Goal: Contribute content: Add original content to the website for others to see

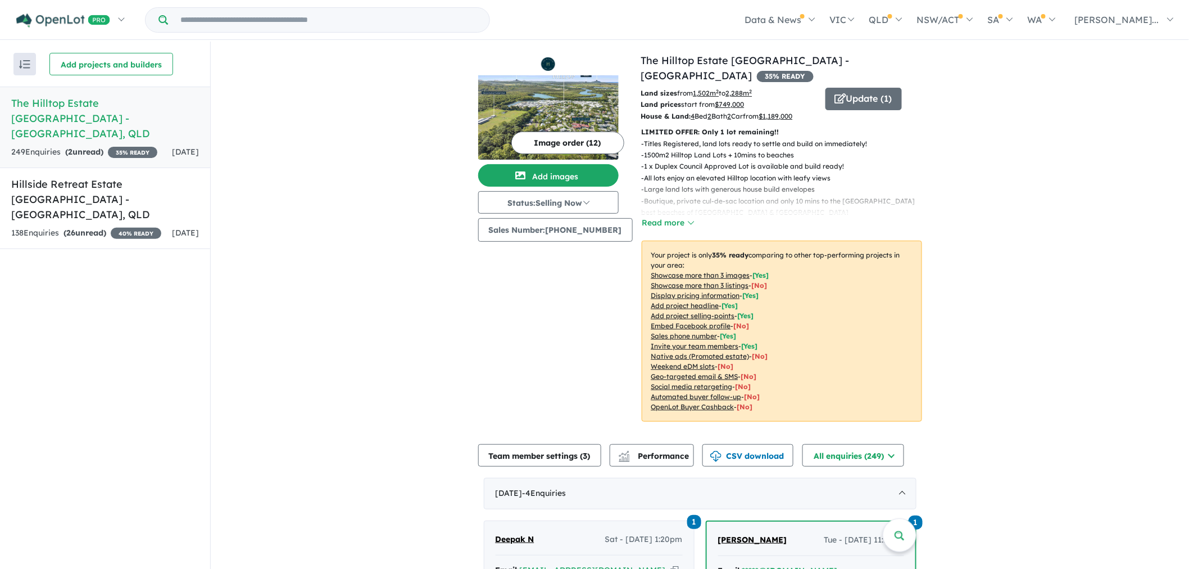
click at [521, 103] on img at bounding box center [548, 117] width 141 height 84
click at [848, 88] on button "Update ( 1 )" at bounding box center [864, 99] width 76 height 22
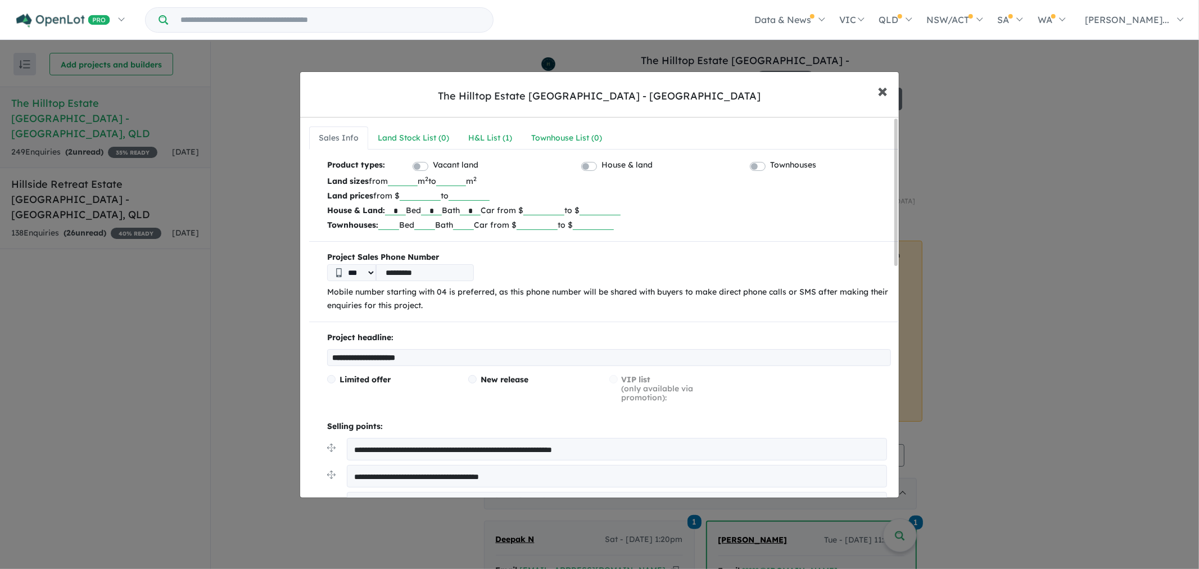
click at [883, 87] on span "×" at bounding box center [882, 90] width 10 height 24
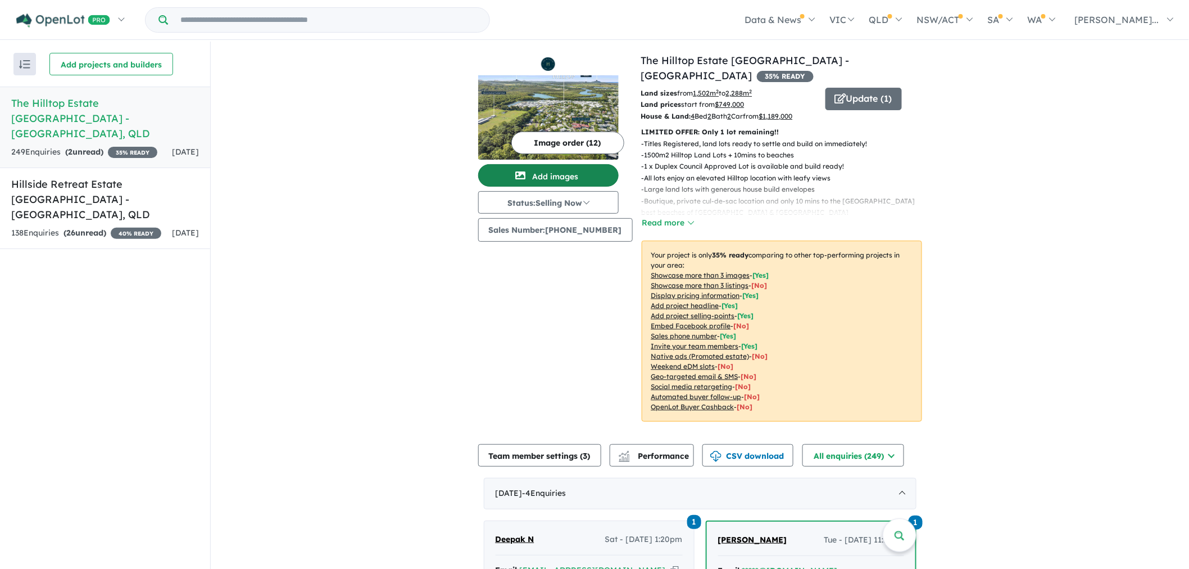
click at [566, 175] on button "Add images" at bounding box center [548, 175] width 141 height 22
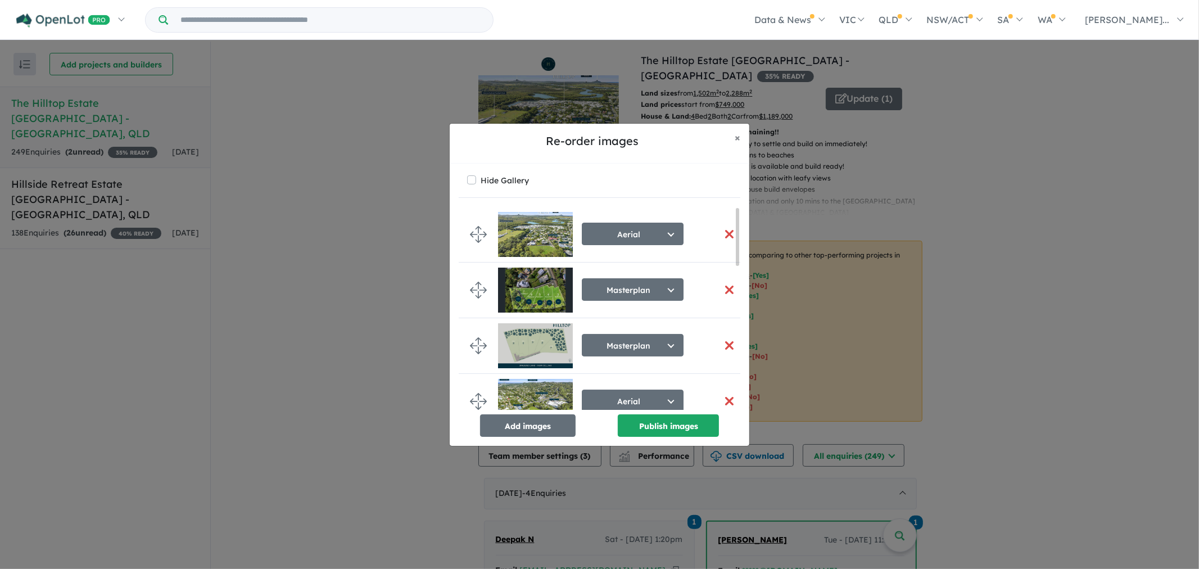
click at [721, 231] on button "button" at bounding box center [729, 234] width 24 height 24
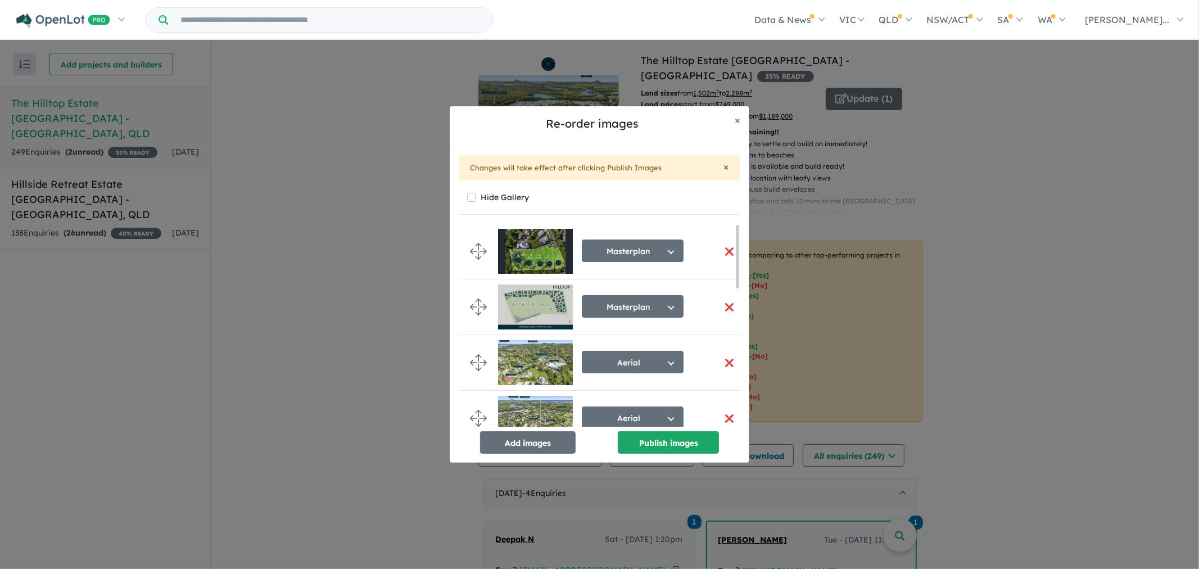
click at [727, 363] on button "button" at bounding box center [729, 363] width 24 height 24
click at [727, 362] on button "button" at bounding box center [729, 363] width 24 height 24
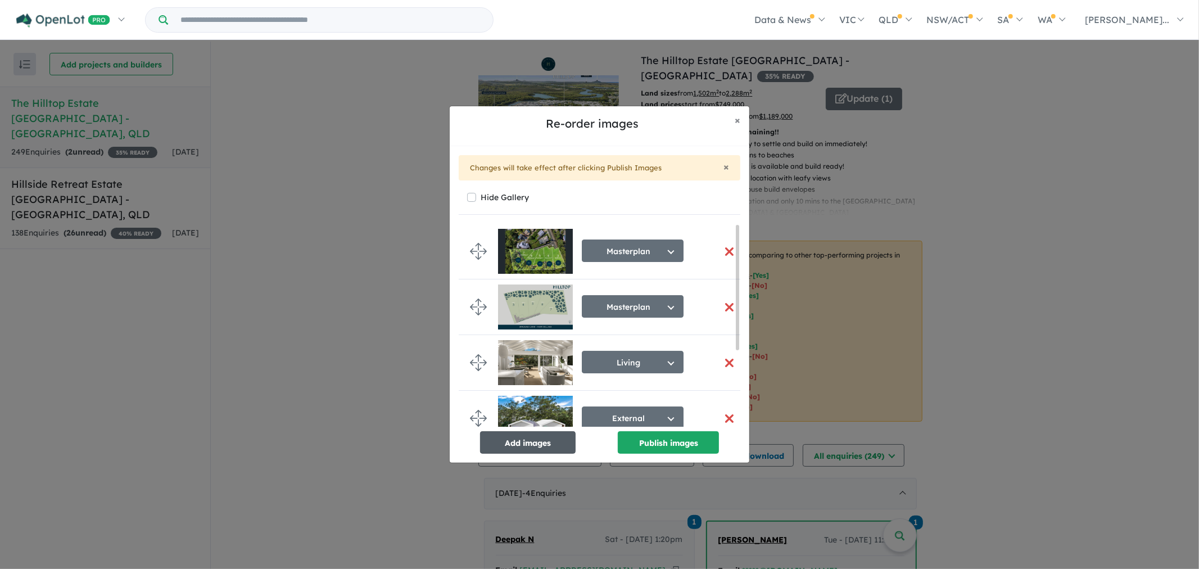
click at [521, 441] on button "Add images" at bounding box center [528, 442] width 96 height 22
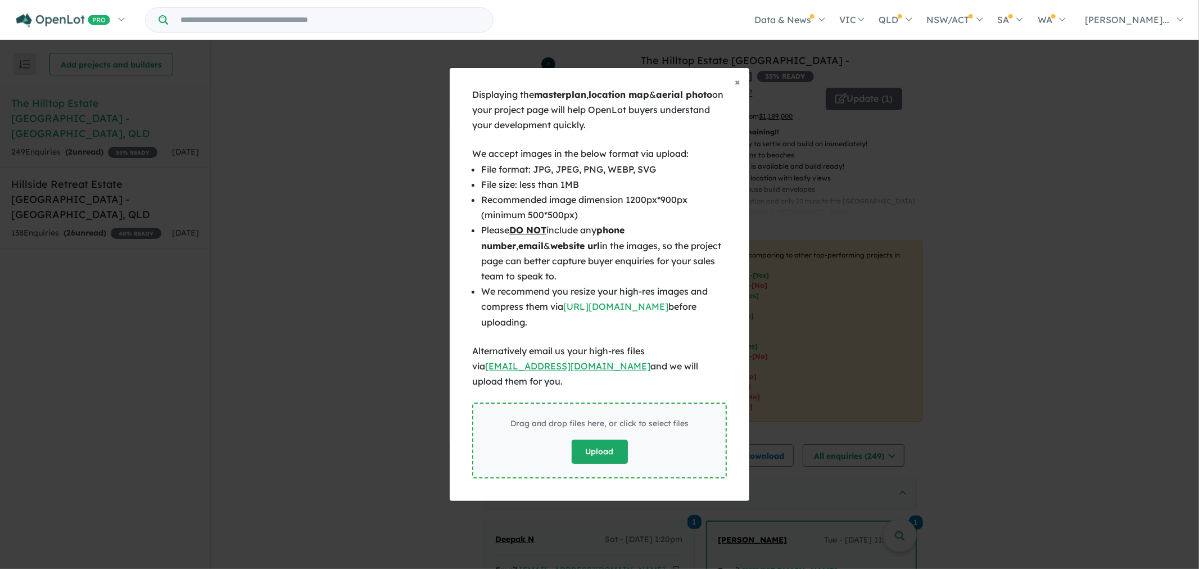
click at [598, 443] on button "Upload" at bounding box center [600, 452] width 56 height 24
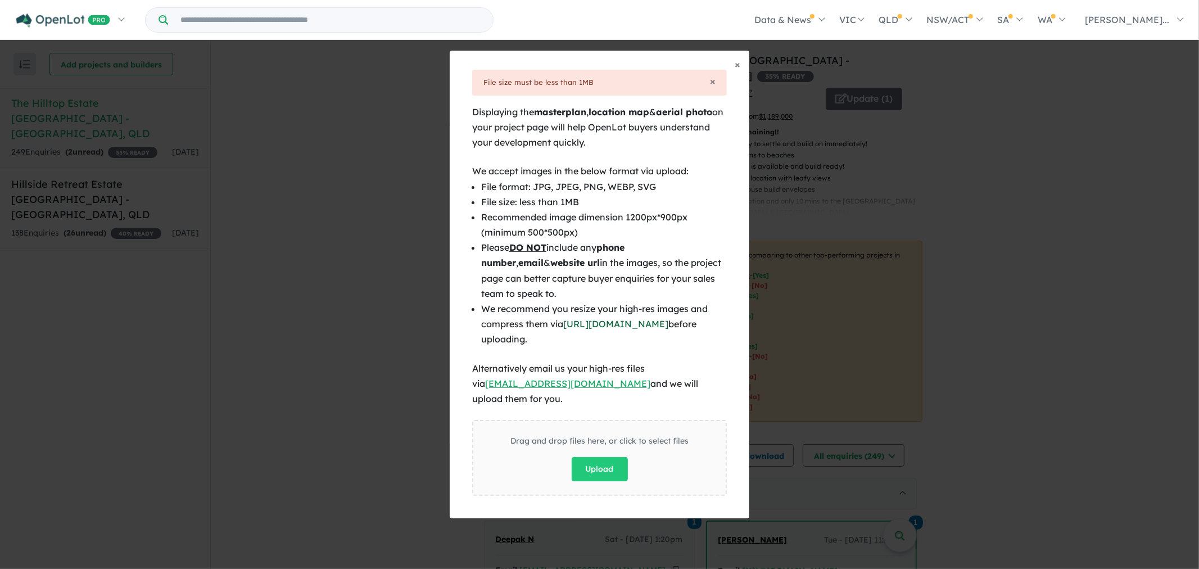
click at [645, 329] on link "[URL][DOMAIN_NAME]" at bounding box center [615, 323] width 105 height 11
click at [594, 457] on button "Upload" at bounding box center [600, 469] width 56 height 24
click at [600, 457] on button "Upload" at bounding box center [600, 469] width 56 height 24
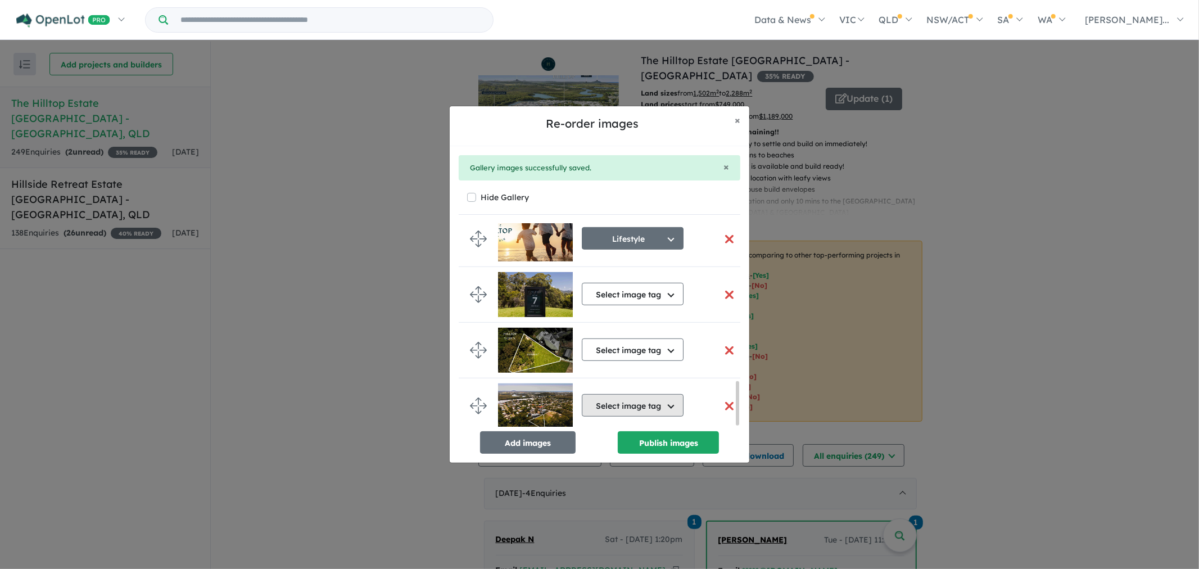
scroll to position [738, 0]
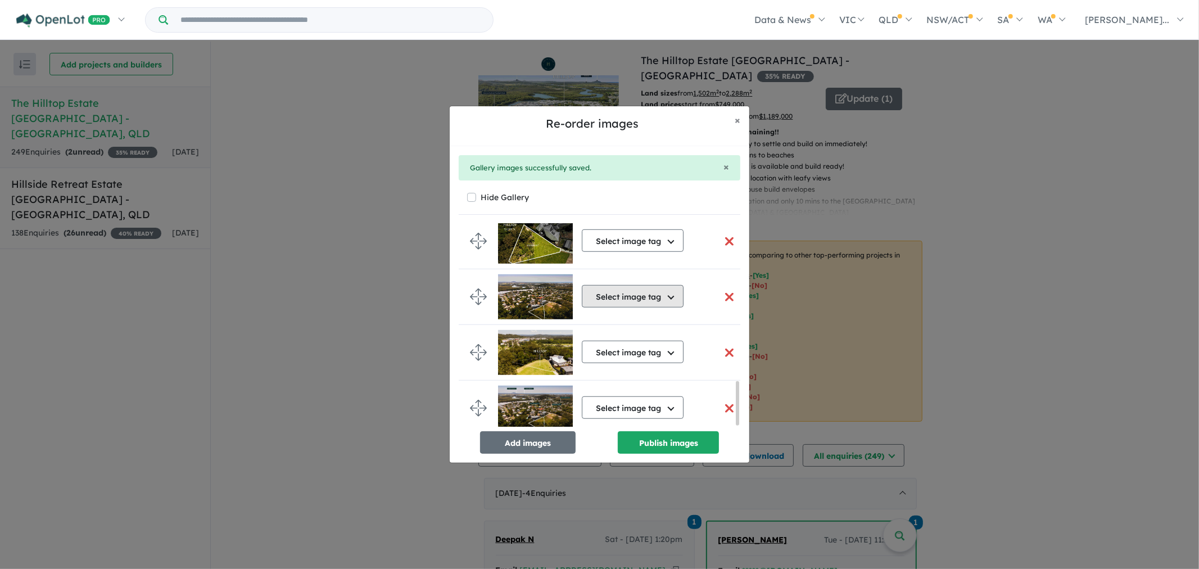
click at [667, 292] on button "Select image tag" at bounding box center [633, 296] width 102 height 22
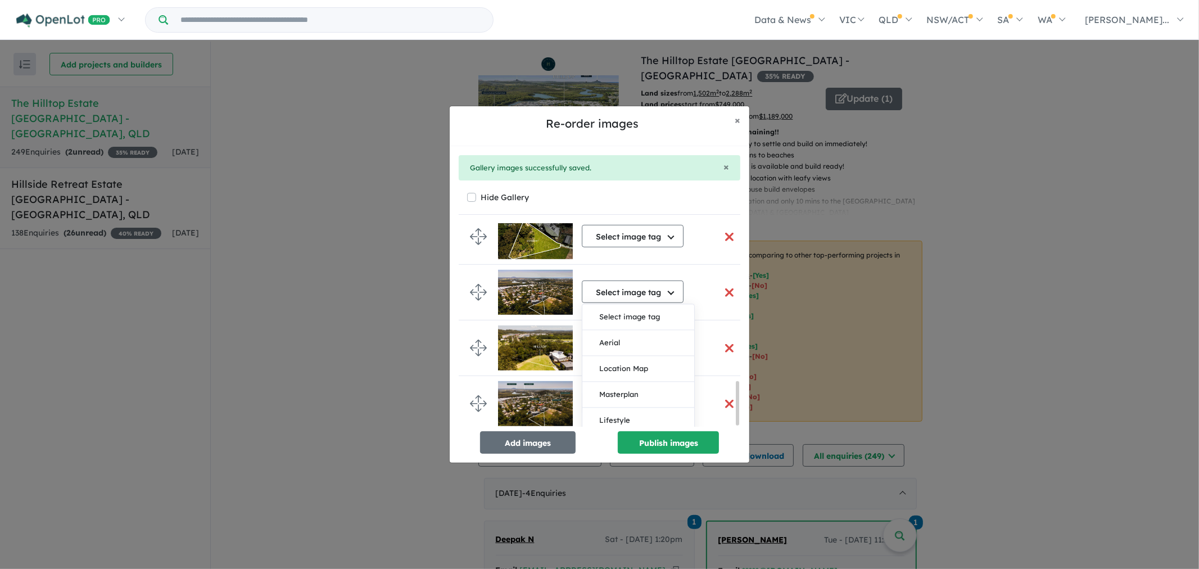
click at [702, 277] on div "Select image tag Select image tag Aerial Location Map Masterplan Lifestyle Amen…" at bounding box center [607, 292] width 219 height 55
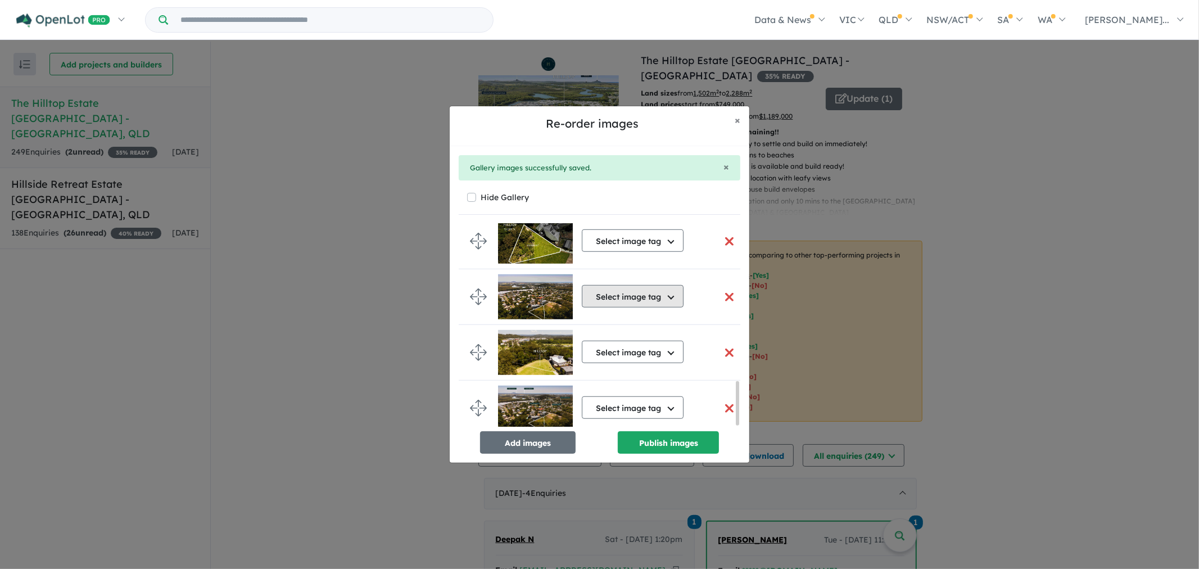
click at [649, 295] on button "Select image tag" at bounding box center [633, 296] width 102 height 22
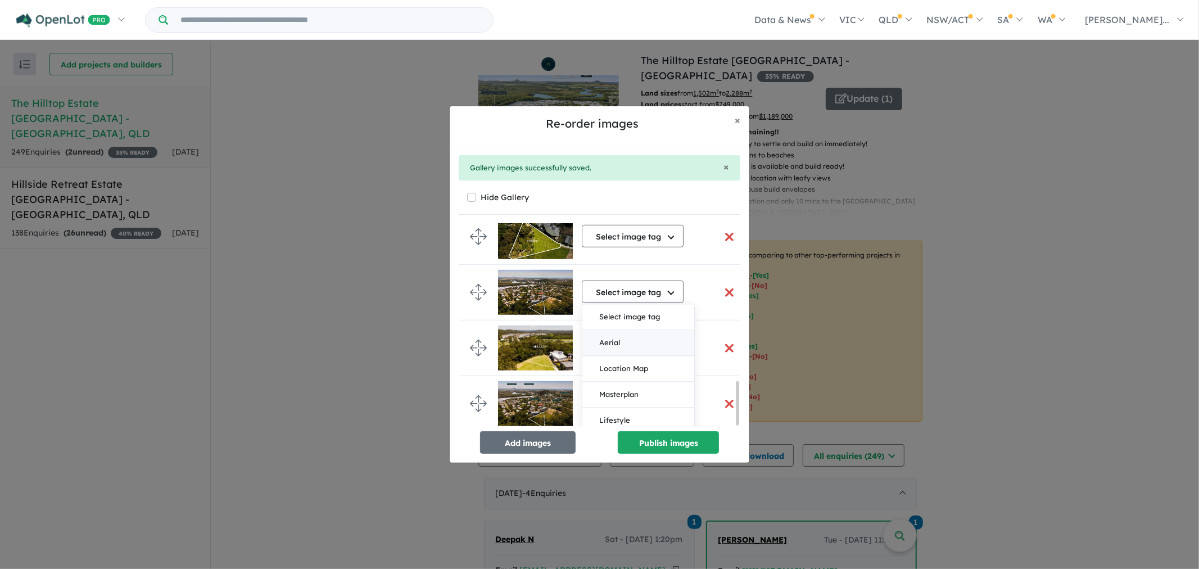
click at [656, 340] on button "Aerial" at bounding box center [638, 344] width 112 height 26
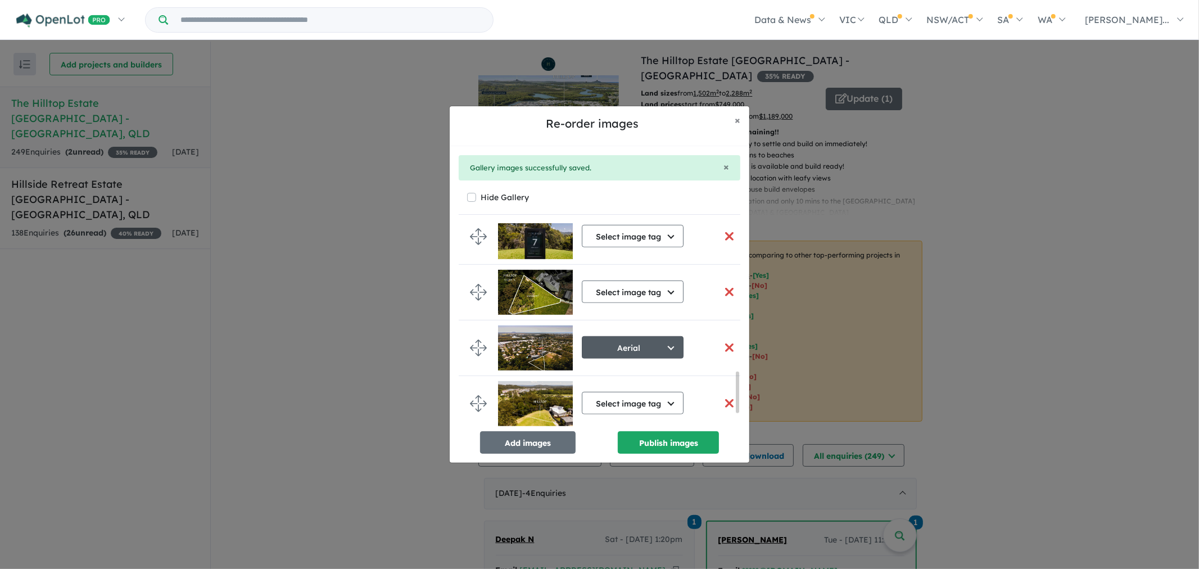
scroll to position [736, 0]
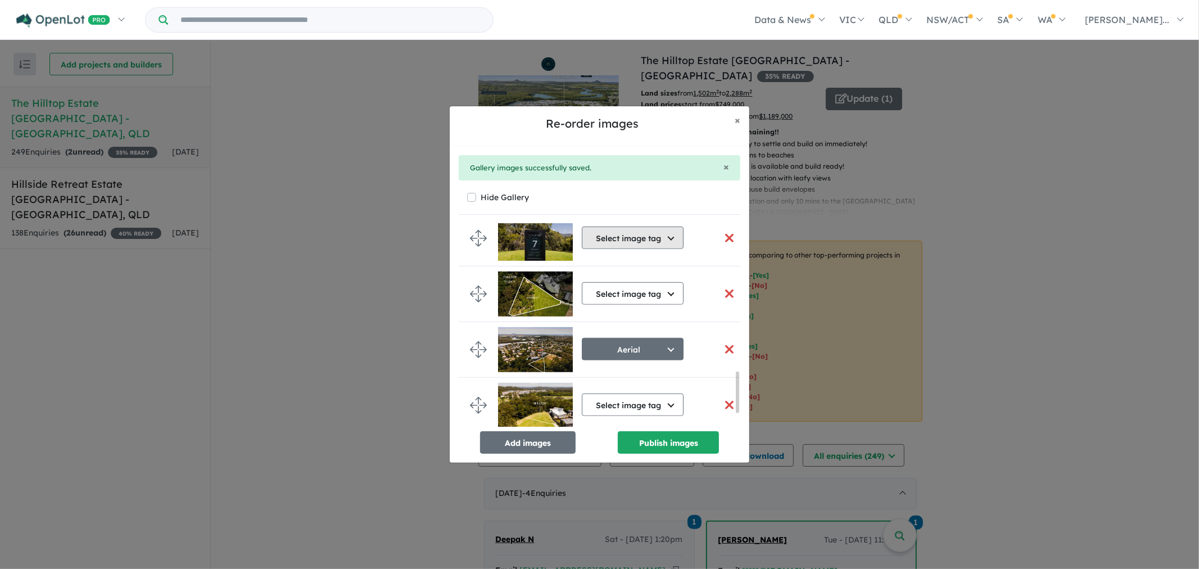
click at [650, 239] on button "Select image tag" at bounding box center [633, 238] width 102 height 22
click at [651, 242] on button "Select image tag" at bounding box center [633, 238] width 102 height 22
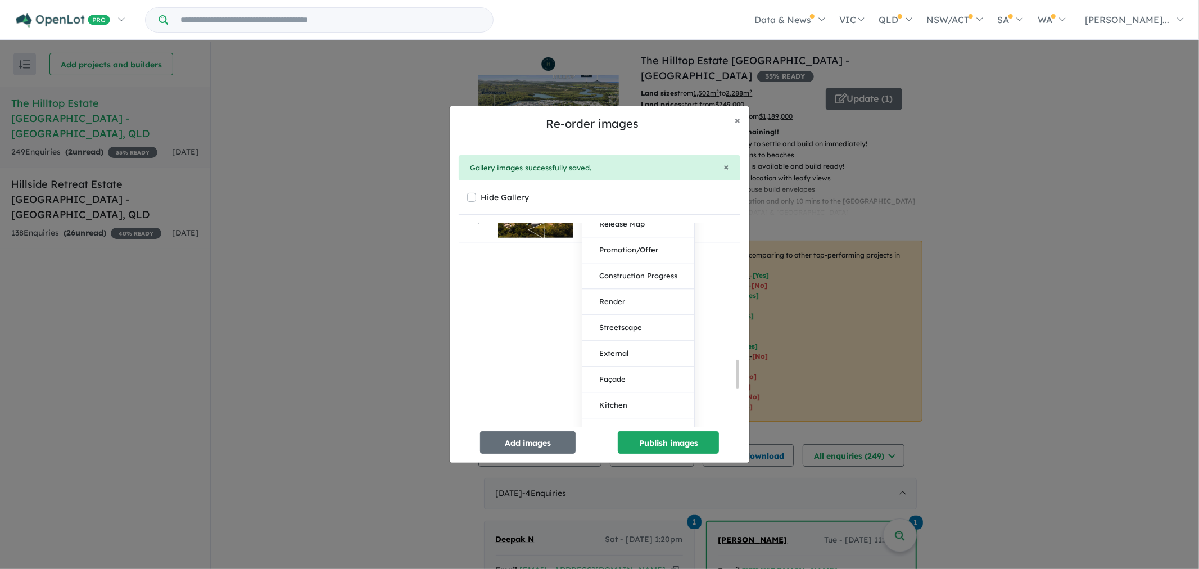
scroll to position [986, 0]
click at [645, 318] on button "Streetscape" at bounding box center [638, 324] width 112 height 26
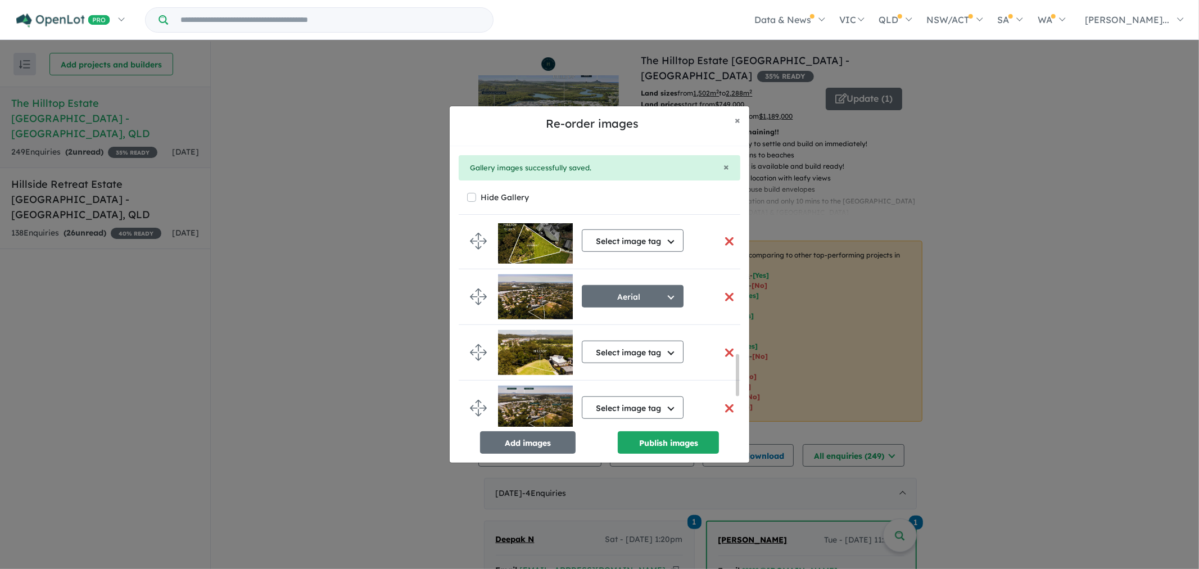
scroll to position [647, 0]
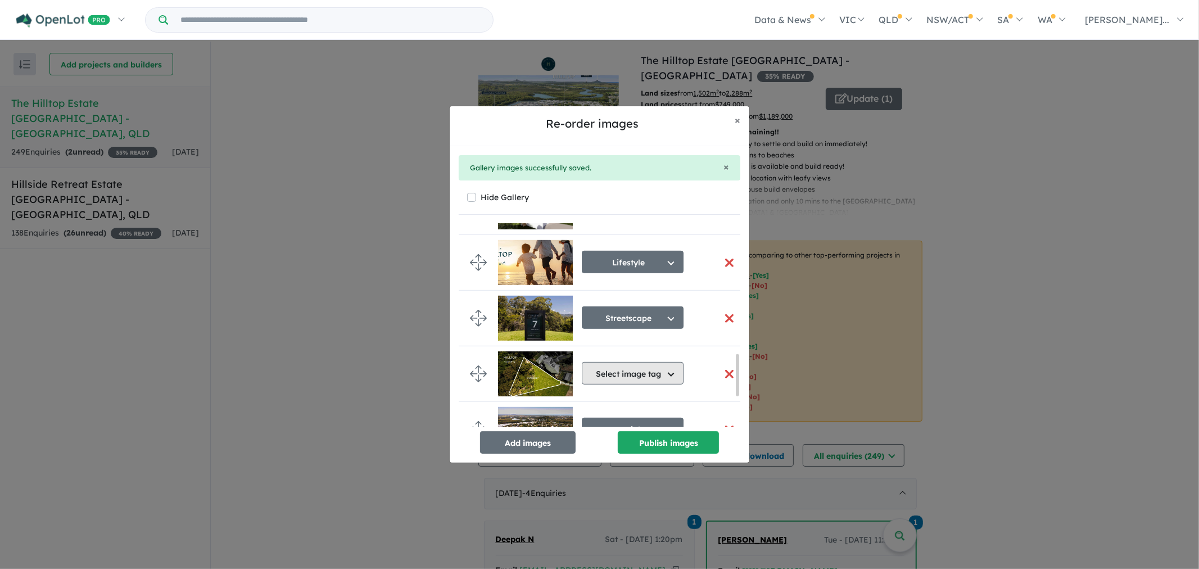
click at [650, 377] on button "Select image tag" at bounding box center [633, 373] width 102 height 22
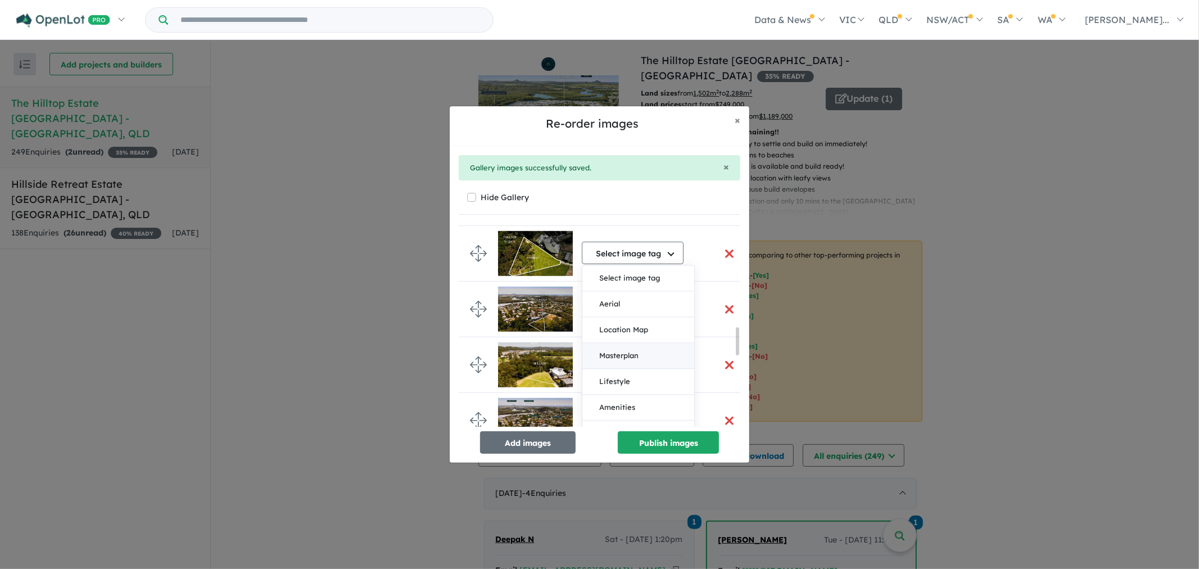
scroll to position [772, 0]
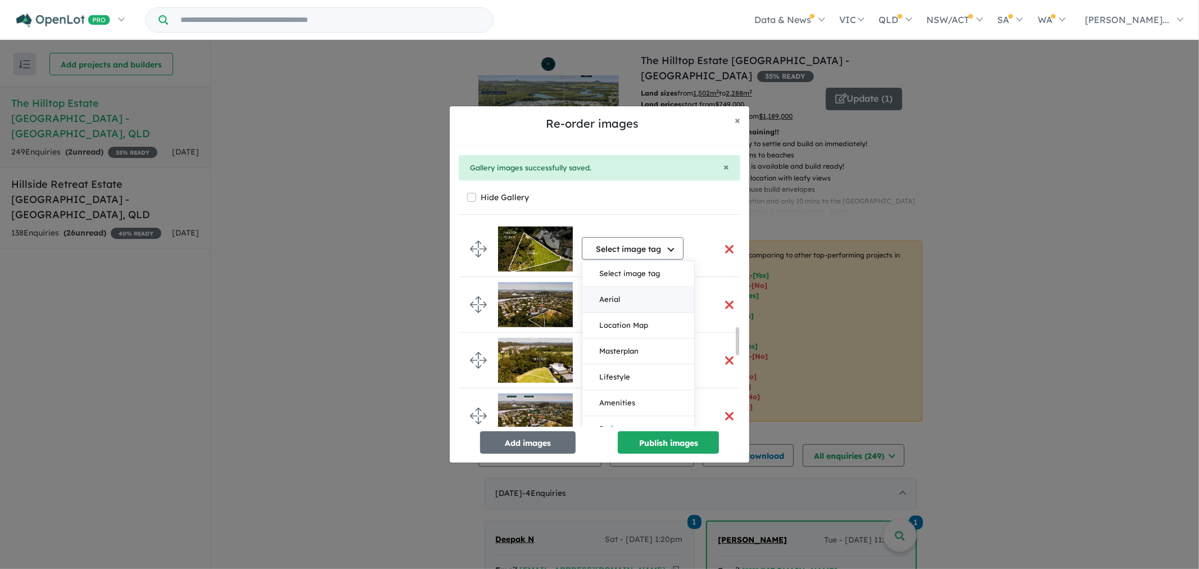
click at [642, 306] on button "Aerial" at bounding box center [638, 300] width 112 height 26
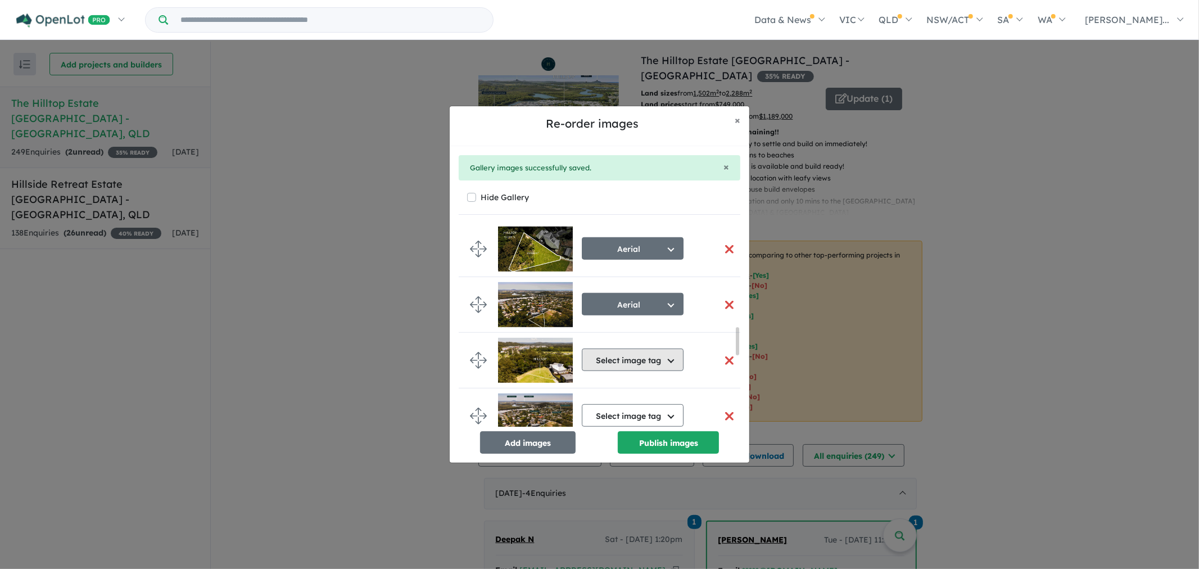
click at [669, 360] on button "Select image tag" at bounding box center [633, 360] width 102 height 22
click at [631, 413] on button "Aerial" at bounding box center [638, 412] width 112 height 26
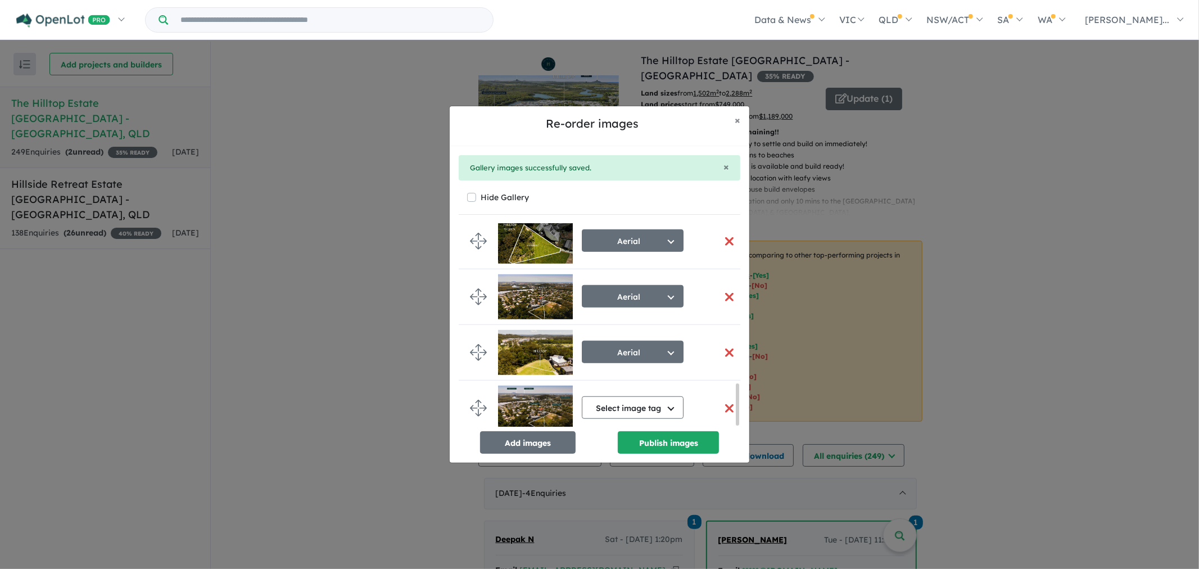
scroll to position [785, 0]
click at [650, 401] on button "Select image tag" at bounding box center [633, 407] width 102 height 22
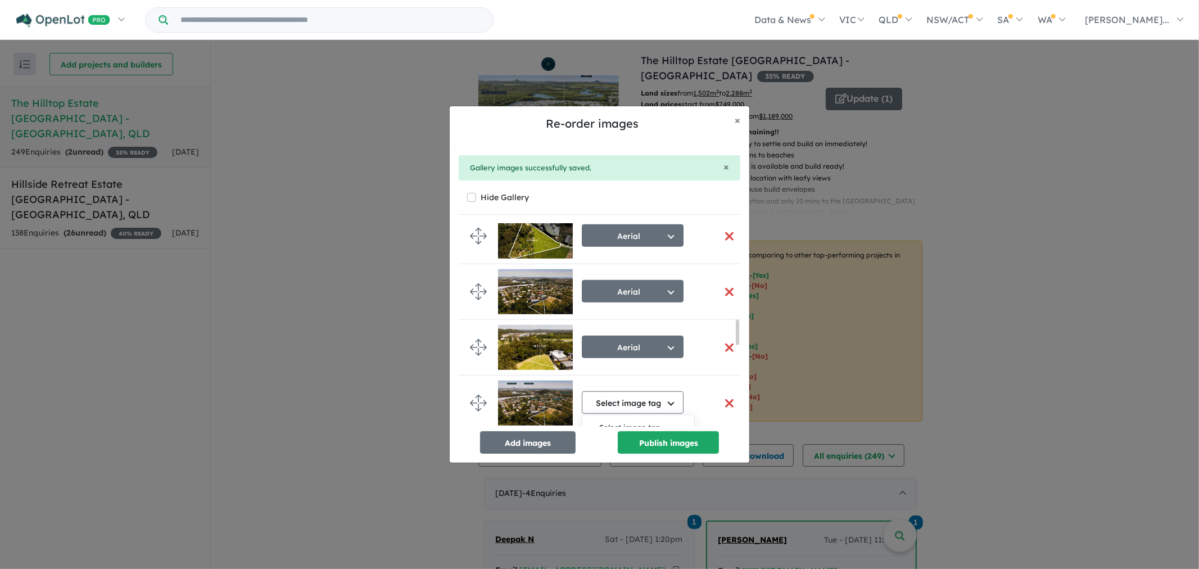
scroll to position [847, 0]
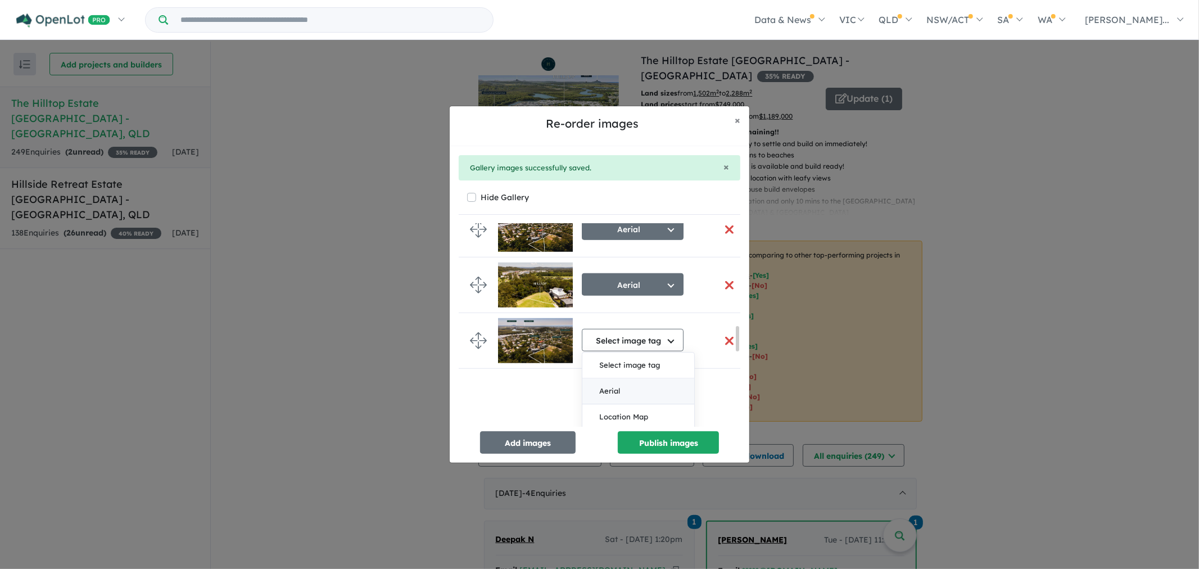
click at [650, 390] on button "Aerial" at bounding box center [638, 392] width 112 height 26
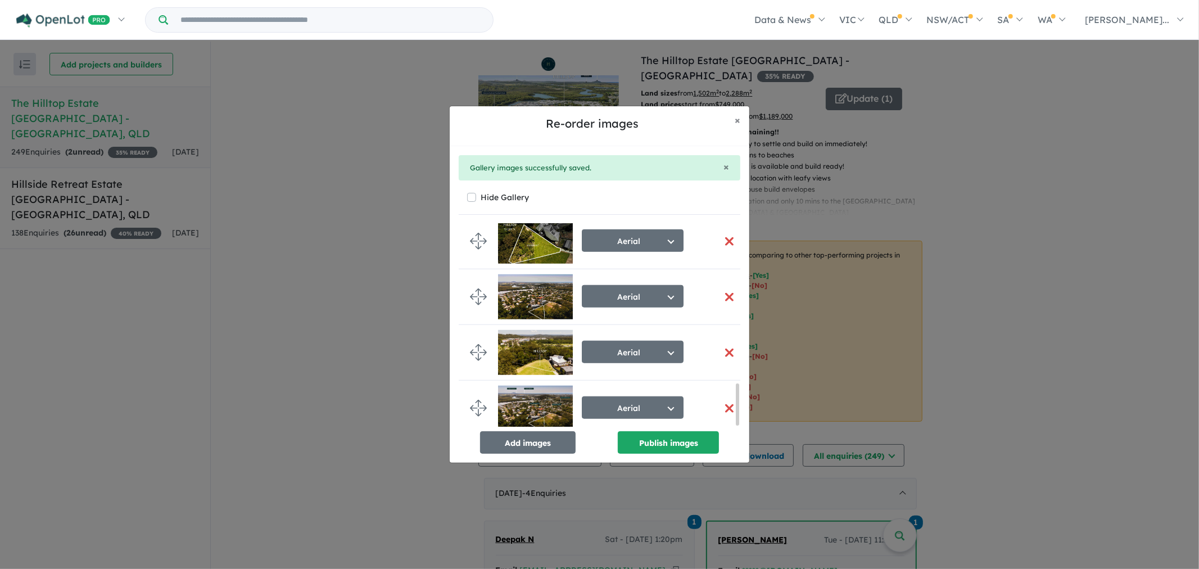
scroll to position [785, 0]
click at [667, 446] on button "Publish images" at bounding box center [668, 442] width 101 height 22
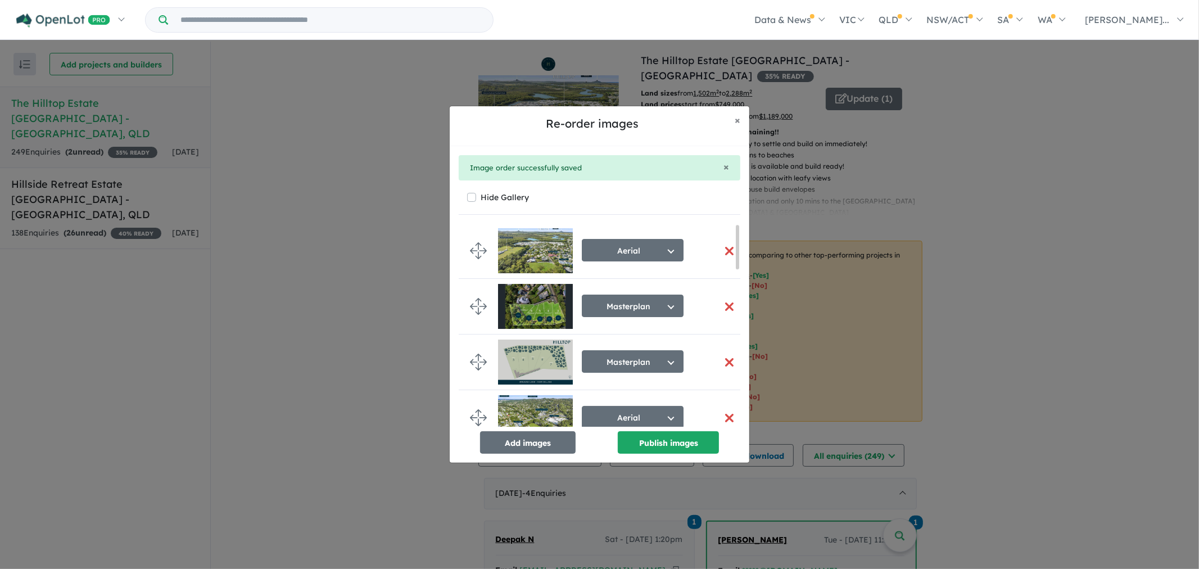
scroll to position [0, 0]
click at [726, 253] on button "button" at bounding box center [729, 251] width 24 height 24
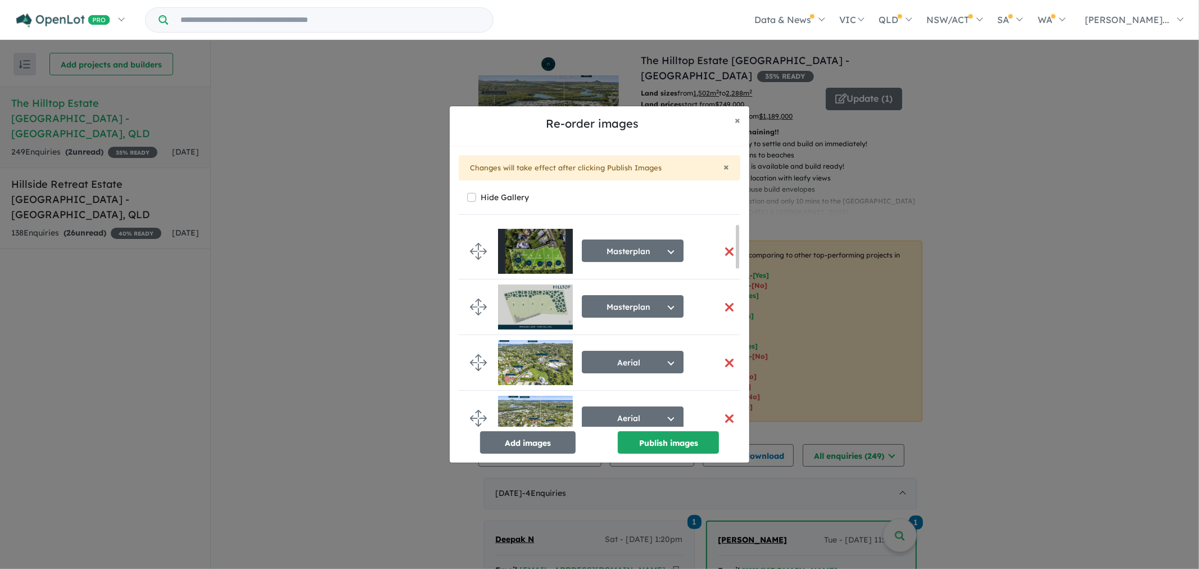
click at [721, 360] on button "button" at bounding box center [729, 363] width 24 height 24
click at [723, 360] on button "button" at bounding box center [729, 363] width 24 height 24
click at [723, 363] on button "button" at bounding box center [729, 363] width 24 height 24
click at [724, 363] on button "button" at bounding box center [729, 363] width 24 height 24
click at [730, 361] on button "button" at bounding box center [729, 363] width 24 height 24
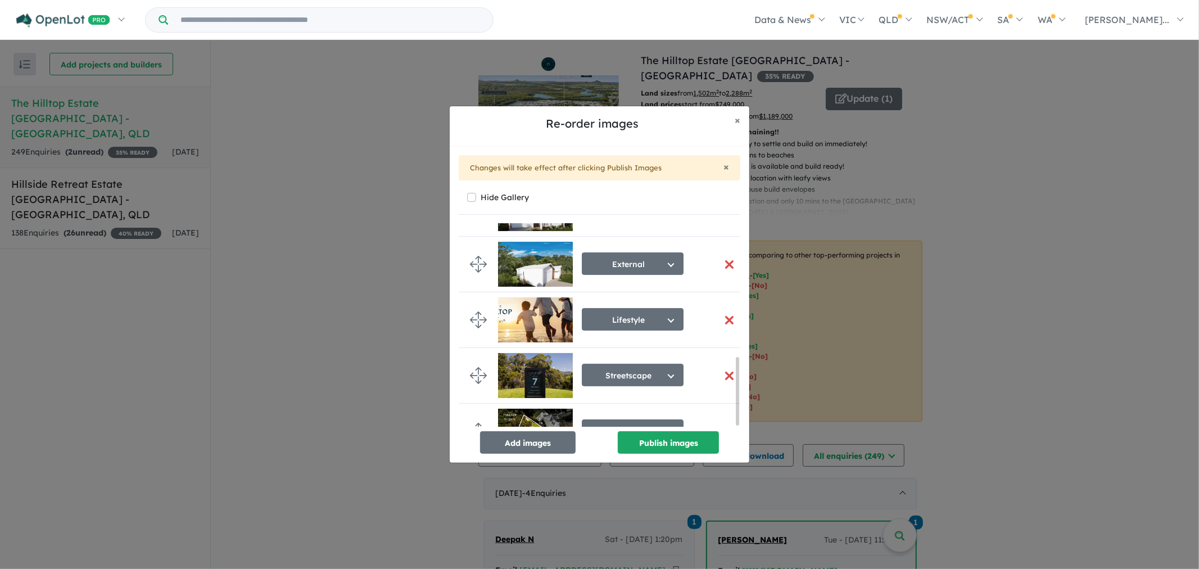
scroll to position [404, 0]
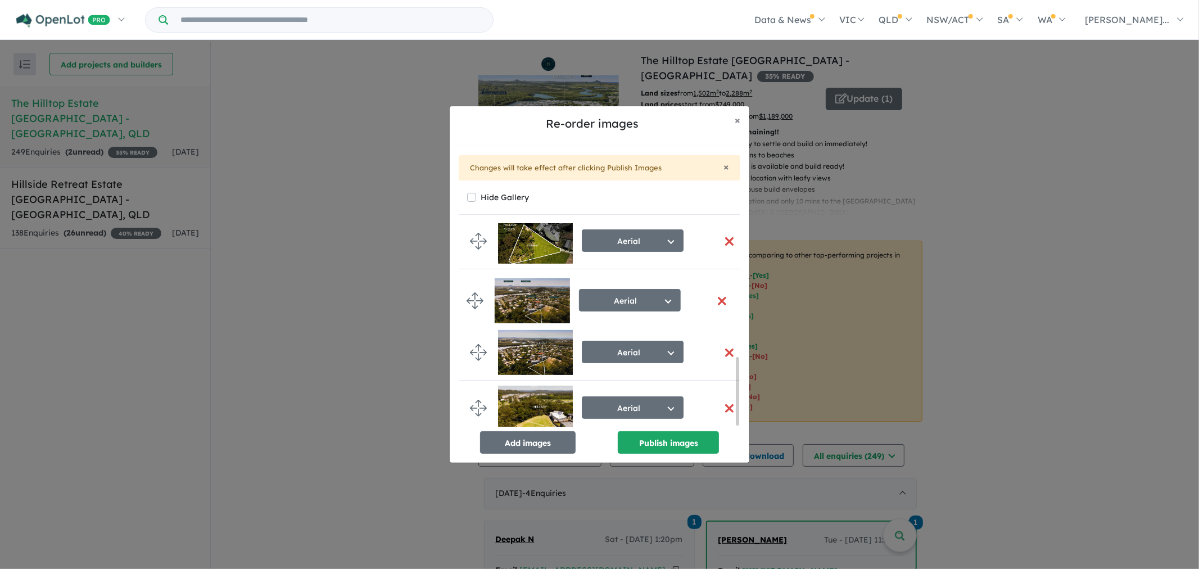
drag, startPoint x: 479, startPoint y: 406, endPoint x: 476, endPoint y: 300, distance: 106.3
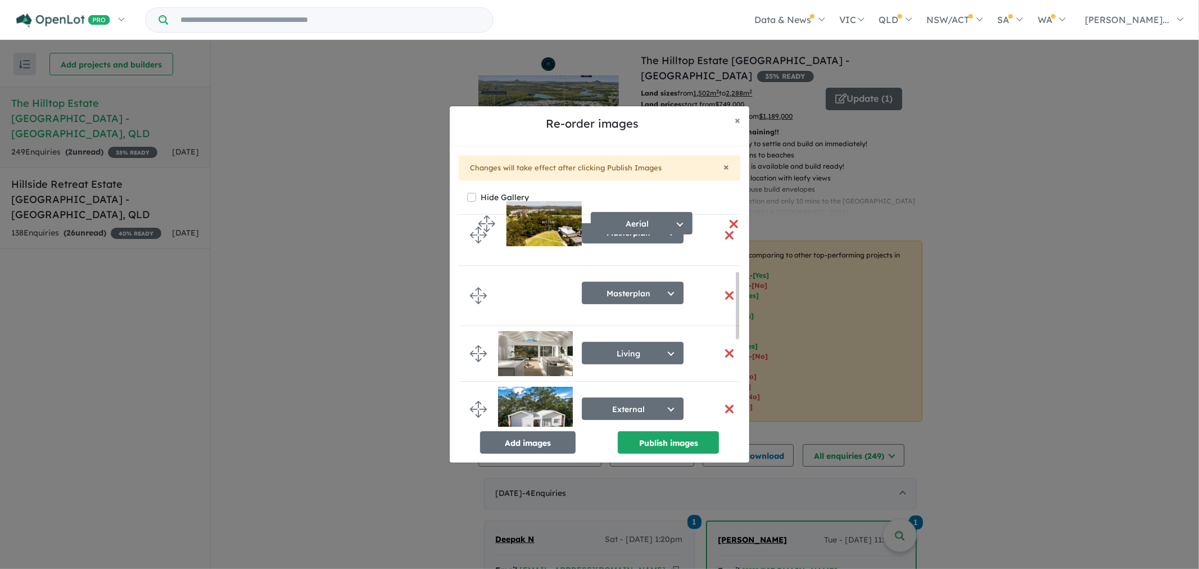
scroll to position [0, 0]
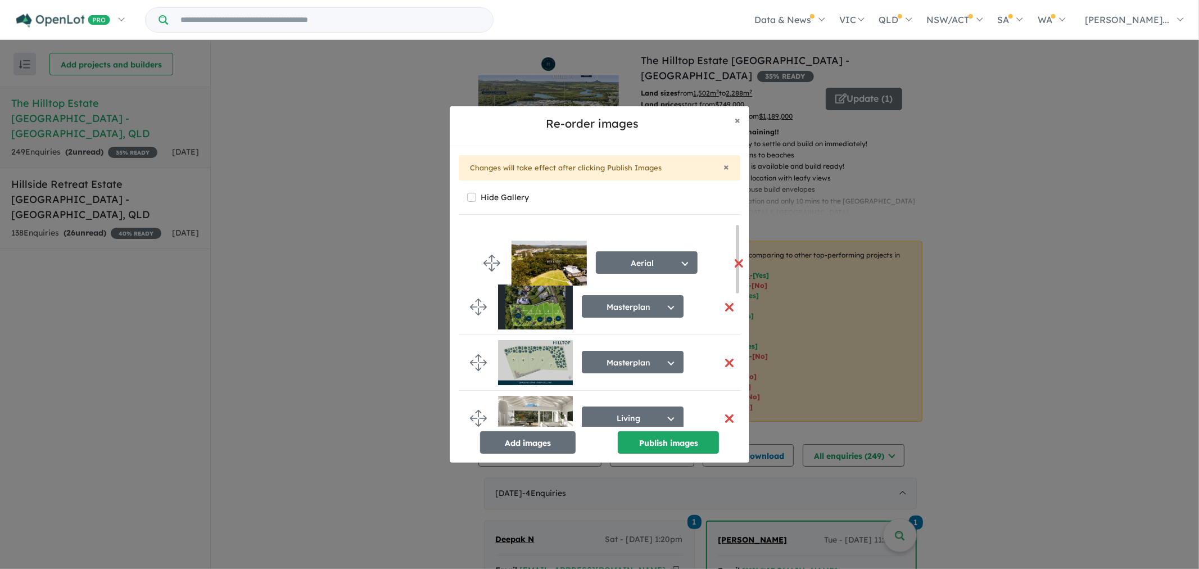
drag, startPoint x: 477, startPoint y: 409, endPoint x: 490, endPoint y: 267, distance: 142.3
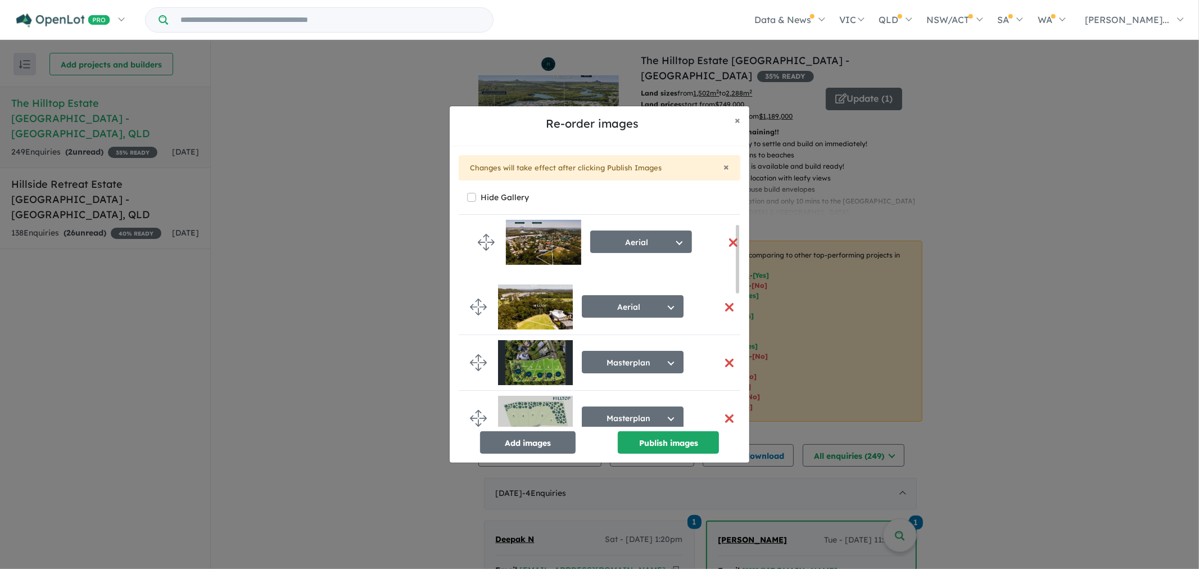
drag, startPoint x: 482, startPoint y: 347, endPoint x: 490, endPoint y: 240, distance: 107.1
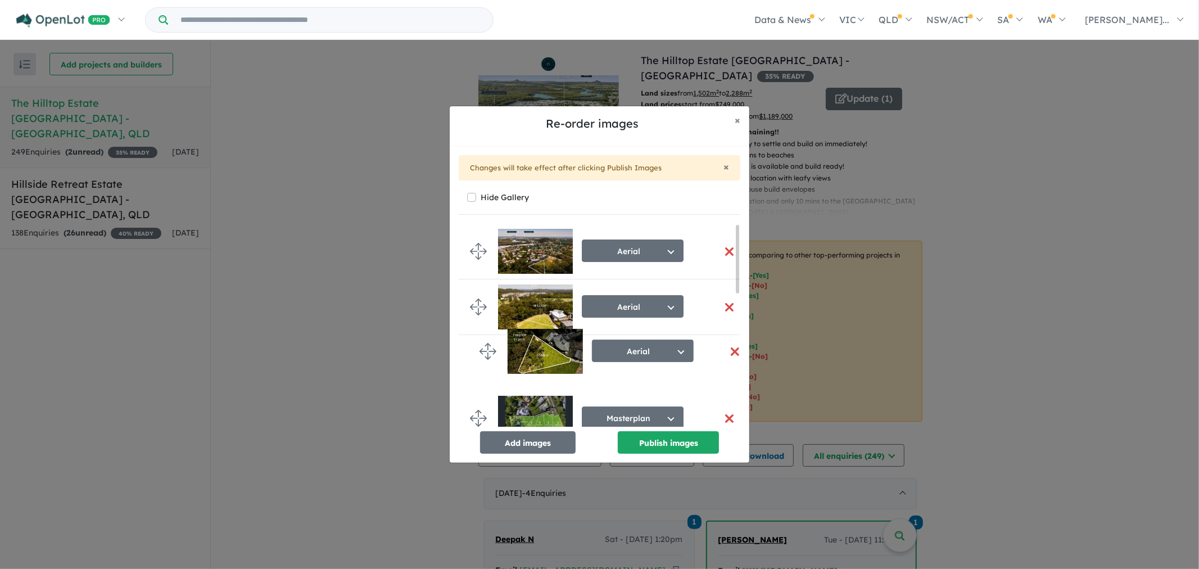
drag, startPoint x: 475, startPoint y: 350, endPoint x: 485, endPoint y: 352, distance: 9.8
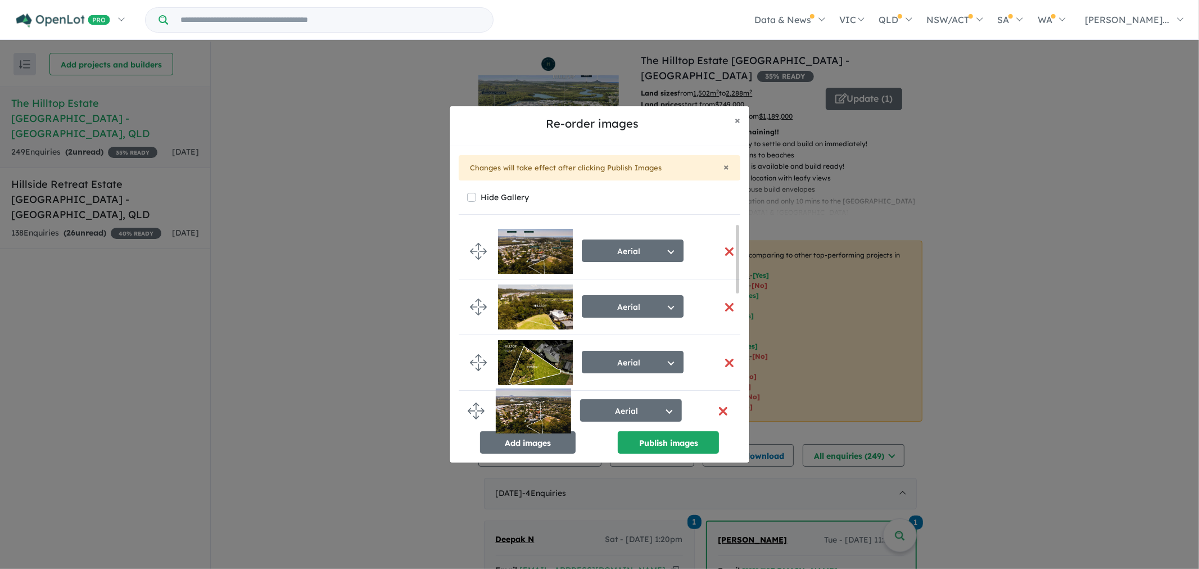
drag, startPoint x: 477, startPoint y: 408, endPoint x: 474, endPoint y: 414, distance: 6.6
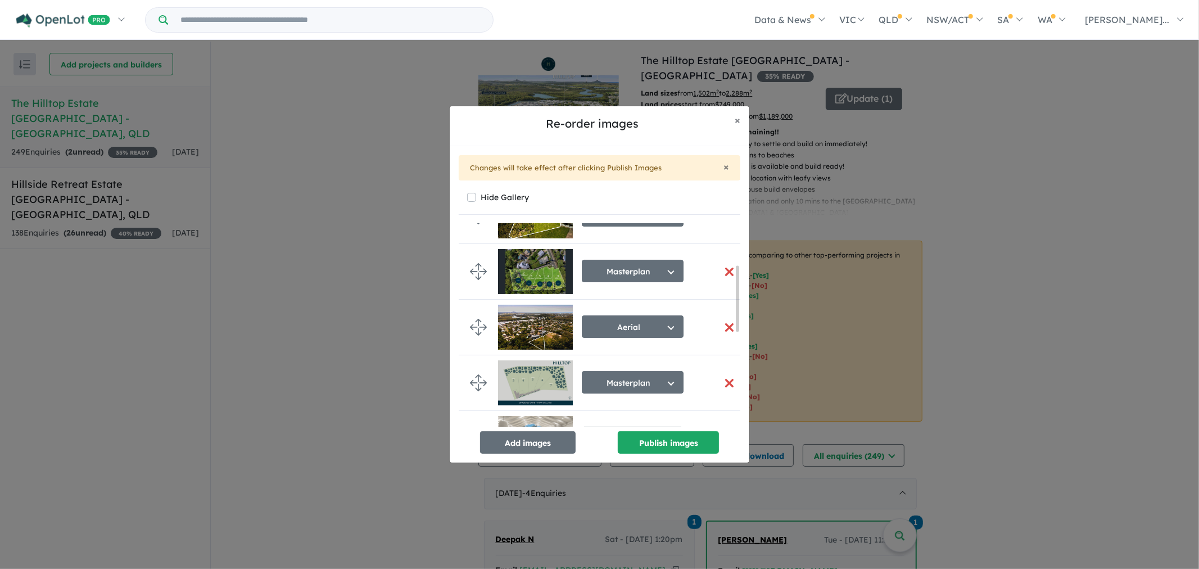
scroll to position [125, 0]
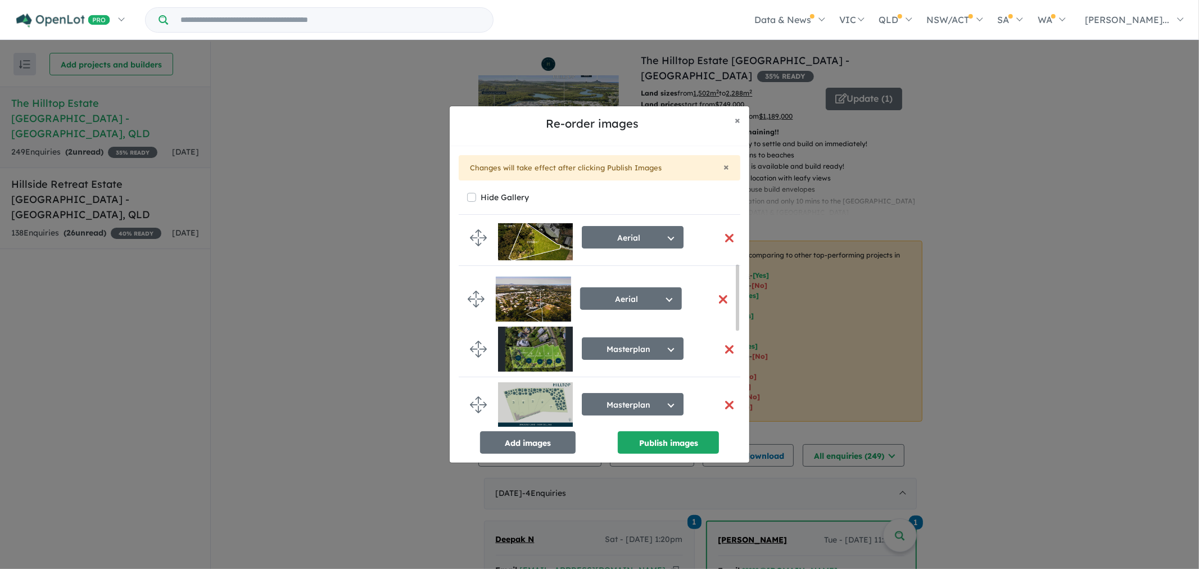
drag, startPoint x: 482, startPoint y: 350, endPoint x: 479, endPoint y: 299, distance: 50.6
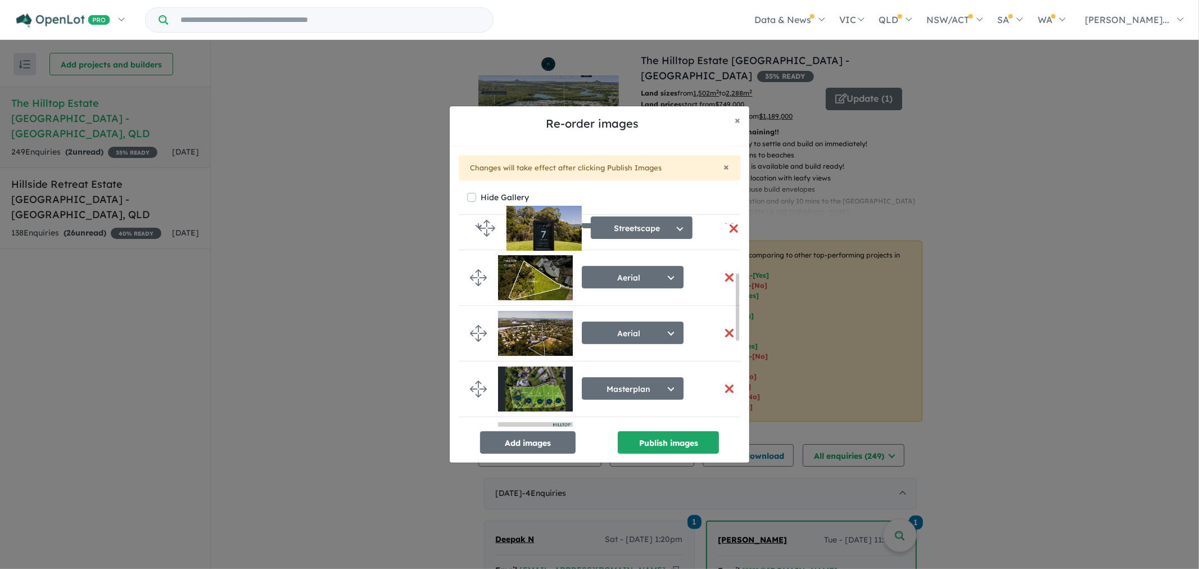
scroll to position [115, 0]
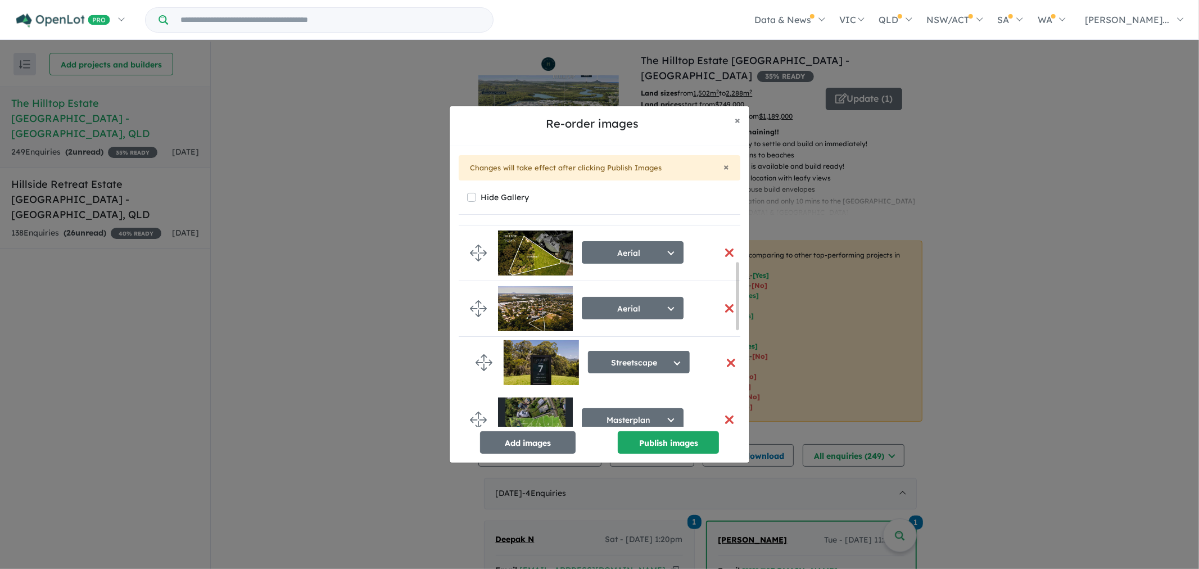
drag, startPoint x: 478, startPoint y: 405, endPoint x: 483, endPoint y: 363, distance: 42.5
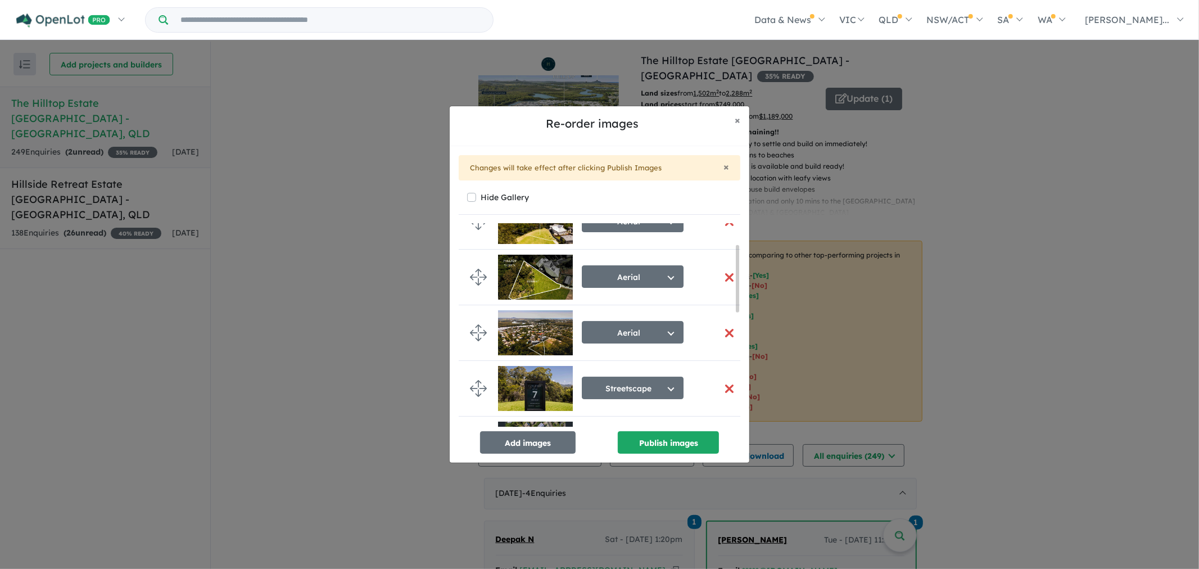
scroll to position [62, 0]
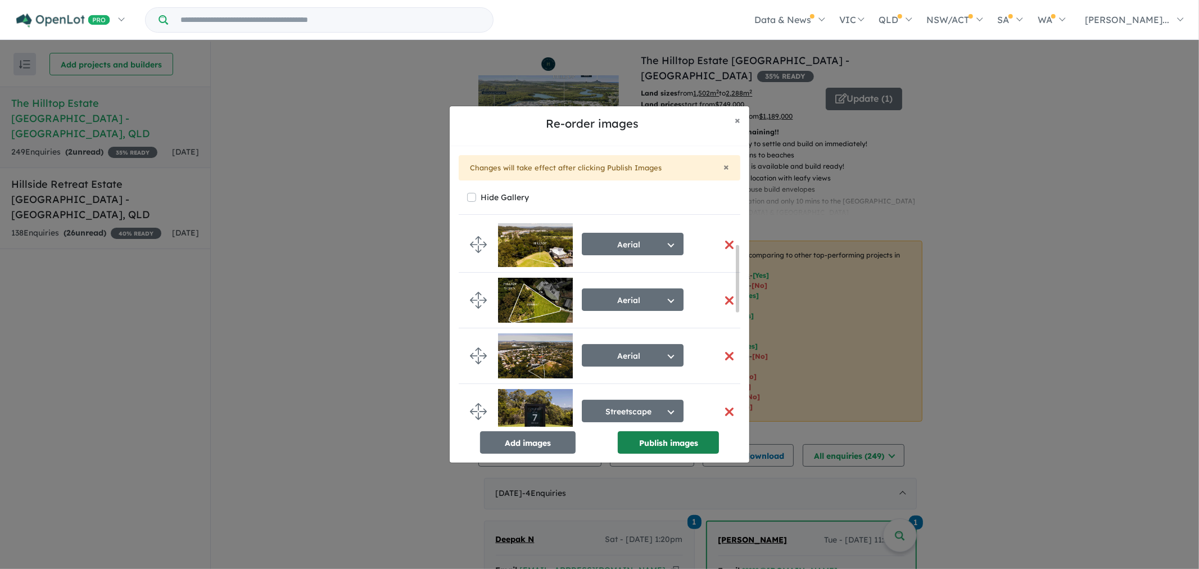
click at [655, 443] on button "Publish images" at bounding box center [668, 442] width 101 height 22
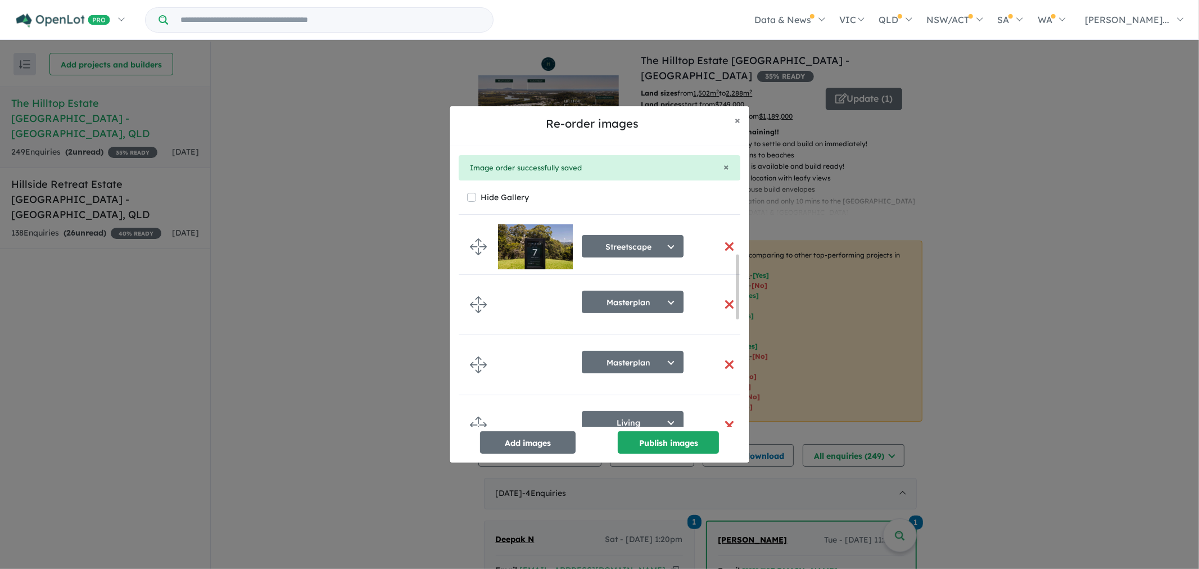
scroll to position [247, 0]
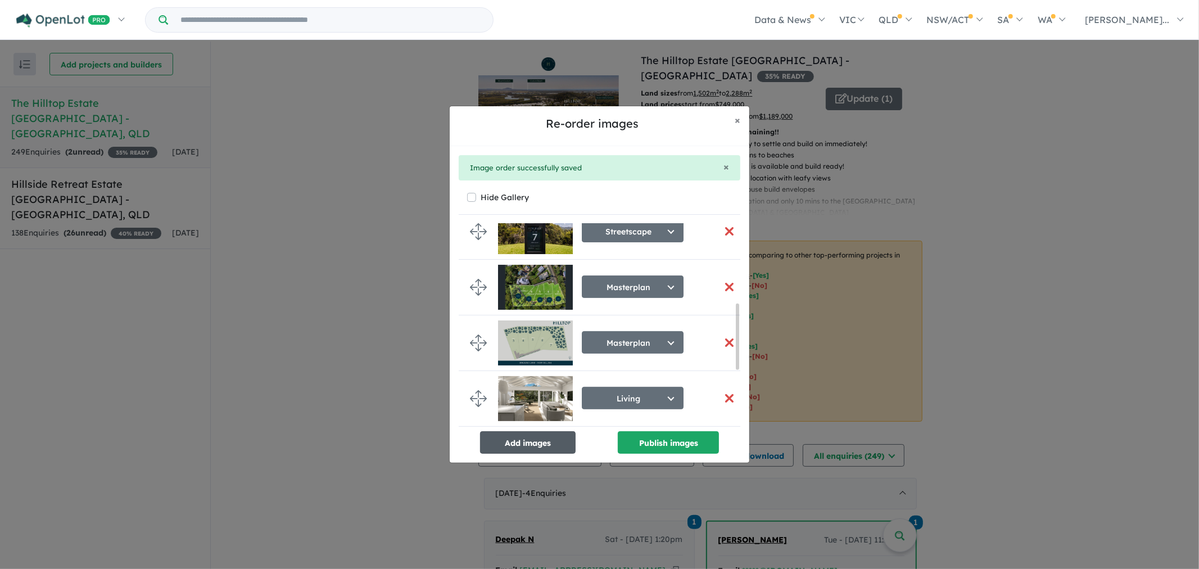
click at [554, 448] on button "Add images" at bounding box center [528, 442] width 96 height 22
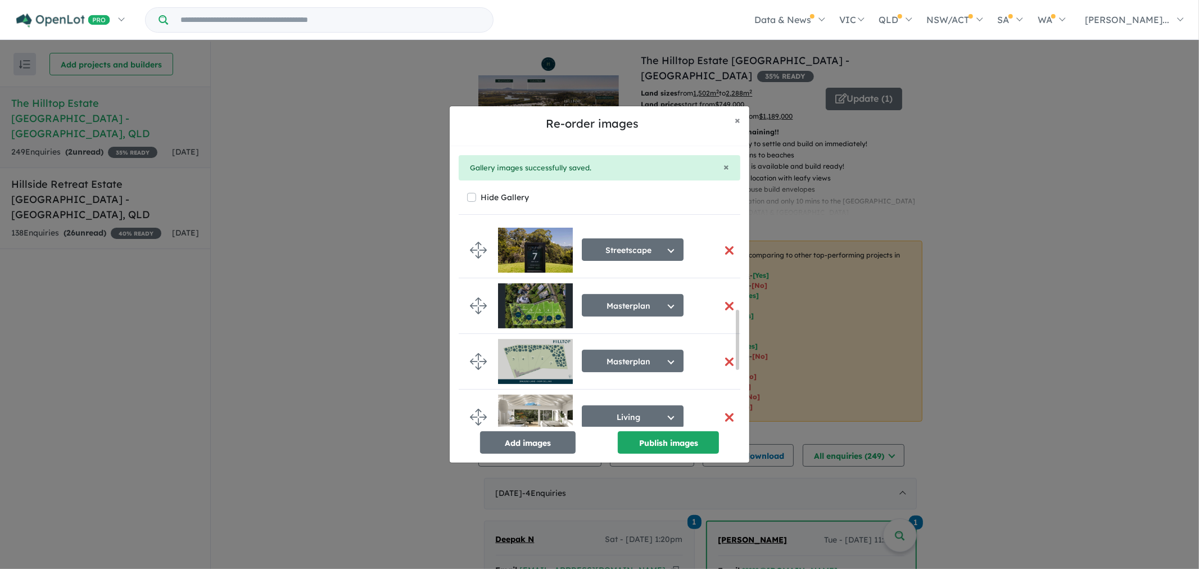
scroll to position [478, 0]
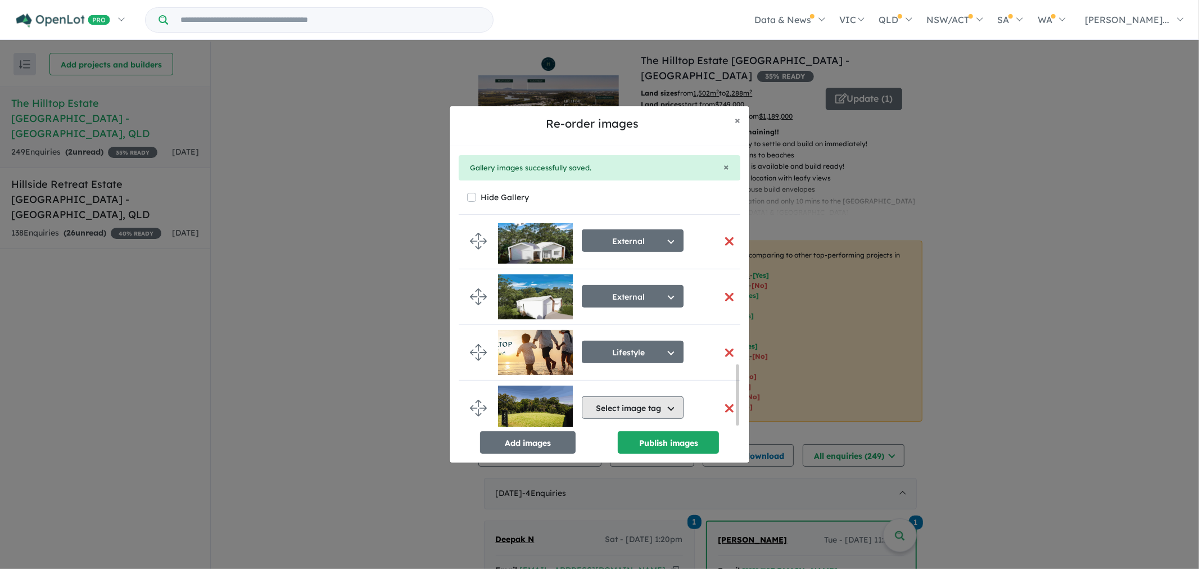
click at [616, 406] on button "Select image tag" at bounding box center [633, 407] width 102 height 22
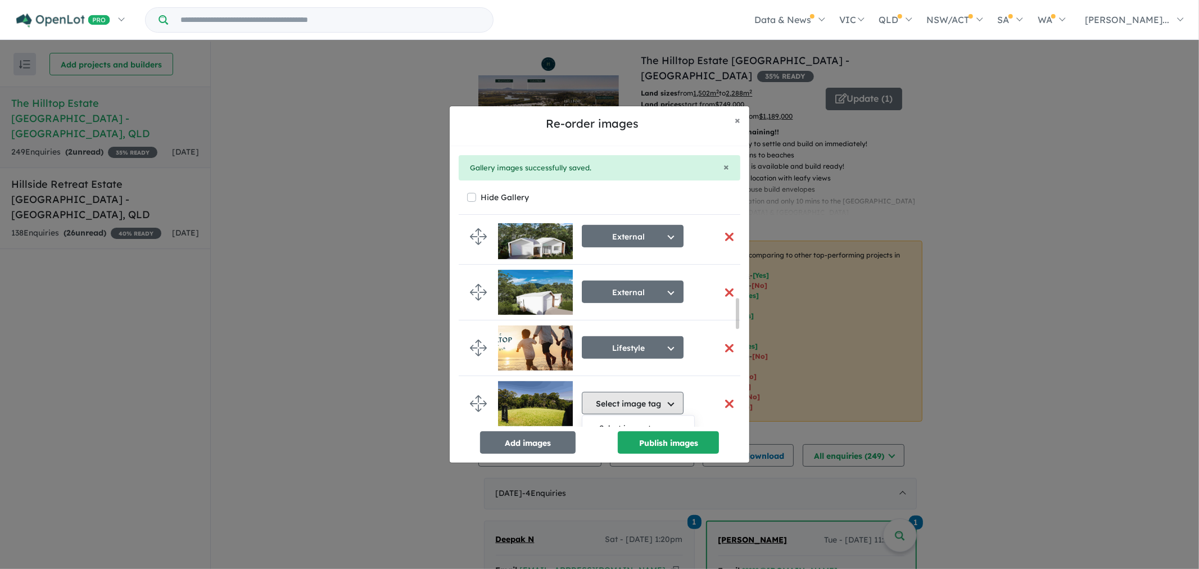
scroll to position [666, 0]
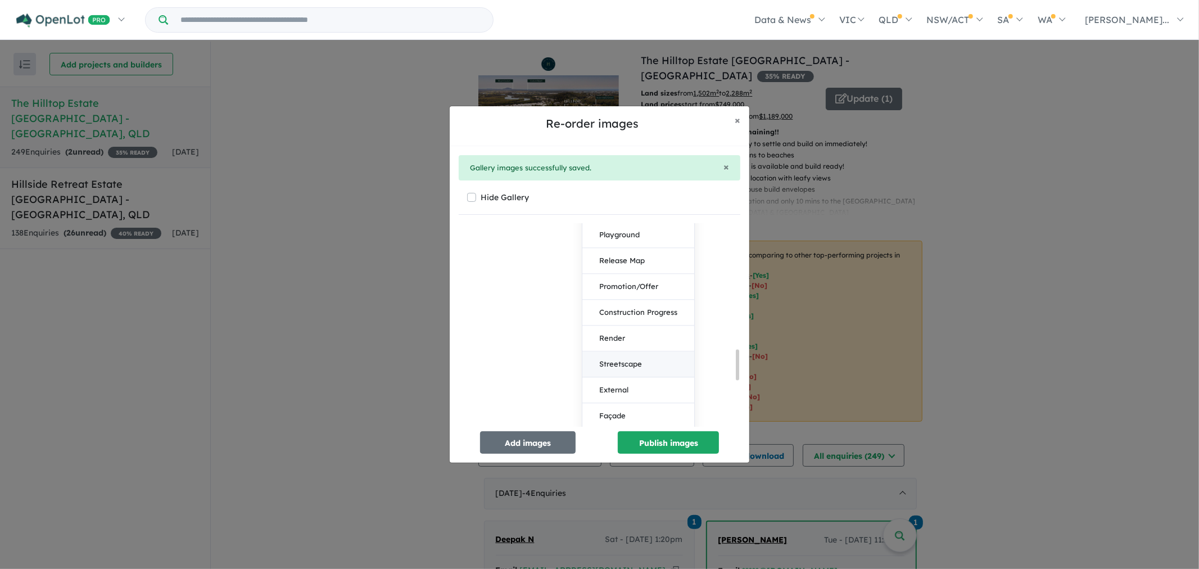
click at [638, 365] on button "Streetscape" at bounding box center [638, 365] width 112 height 26
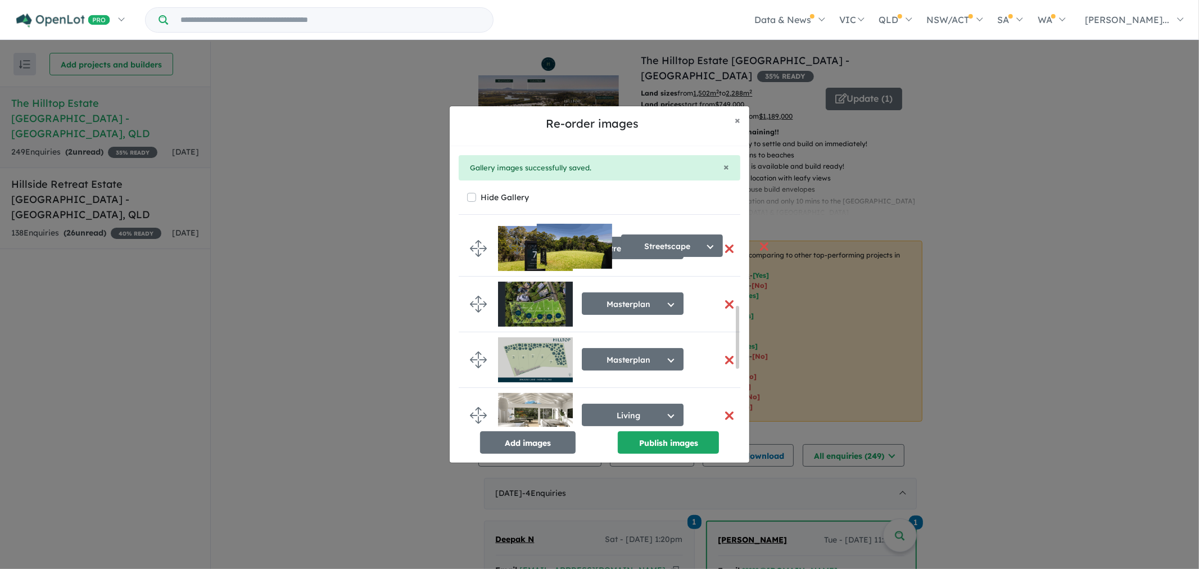
scroll to position [268, 0]
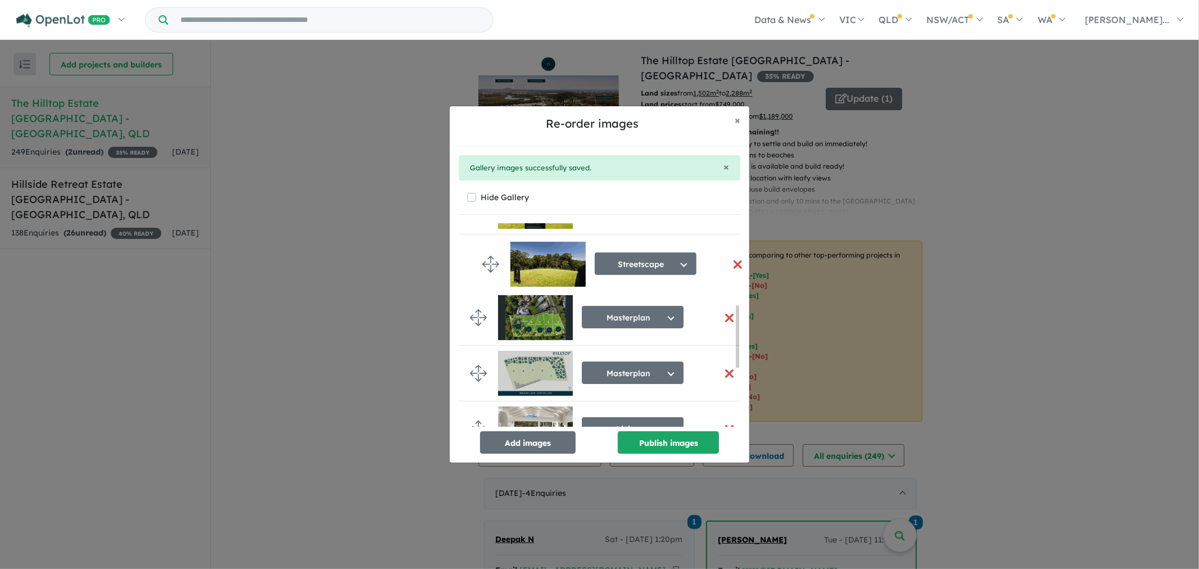
drag, startPoint x: 475, startPoint y: 404, endPoint x: 486, endPoint y: 263, distance: 141.0
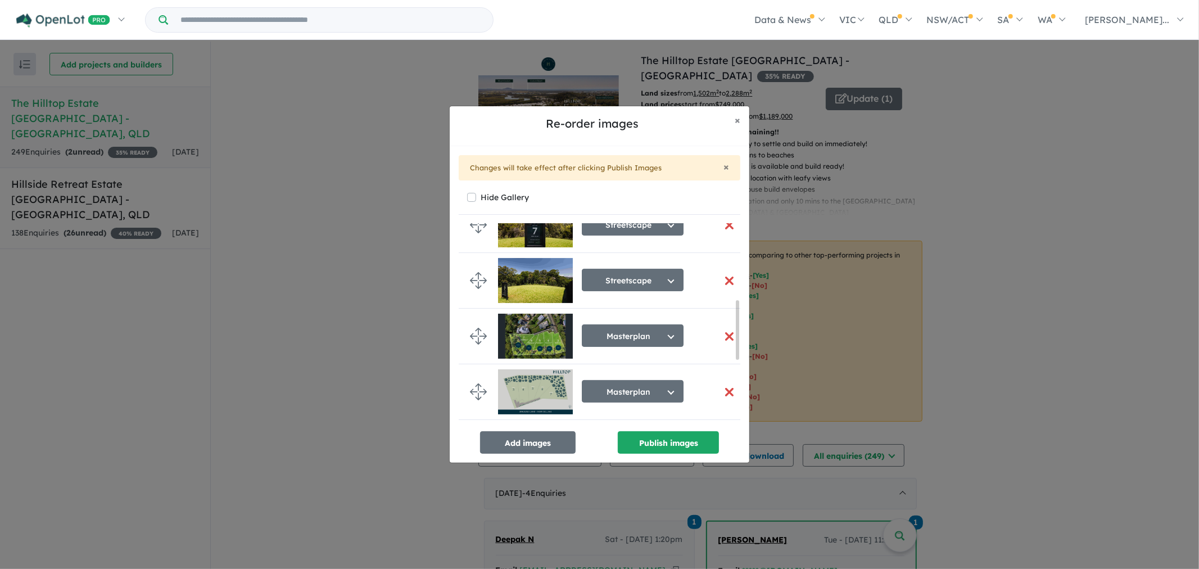
scroll to position [265, 0]
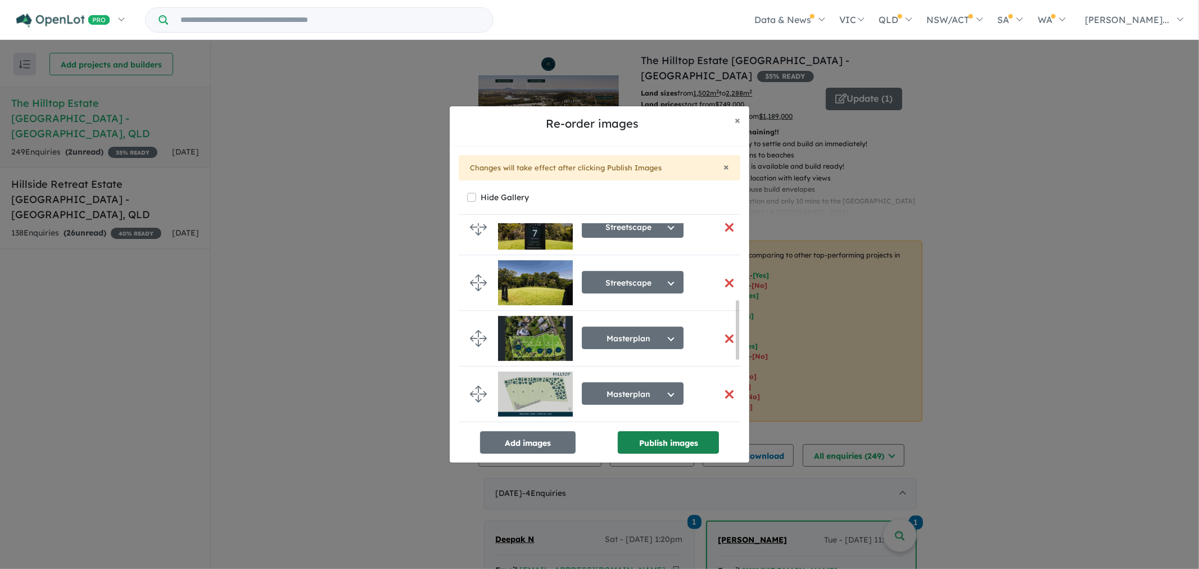
click at [676, 444] on button "Publish images" at bounding box center [668, 442] width 101 height 22
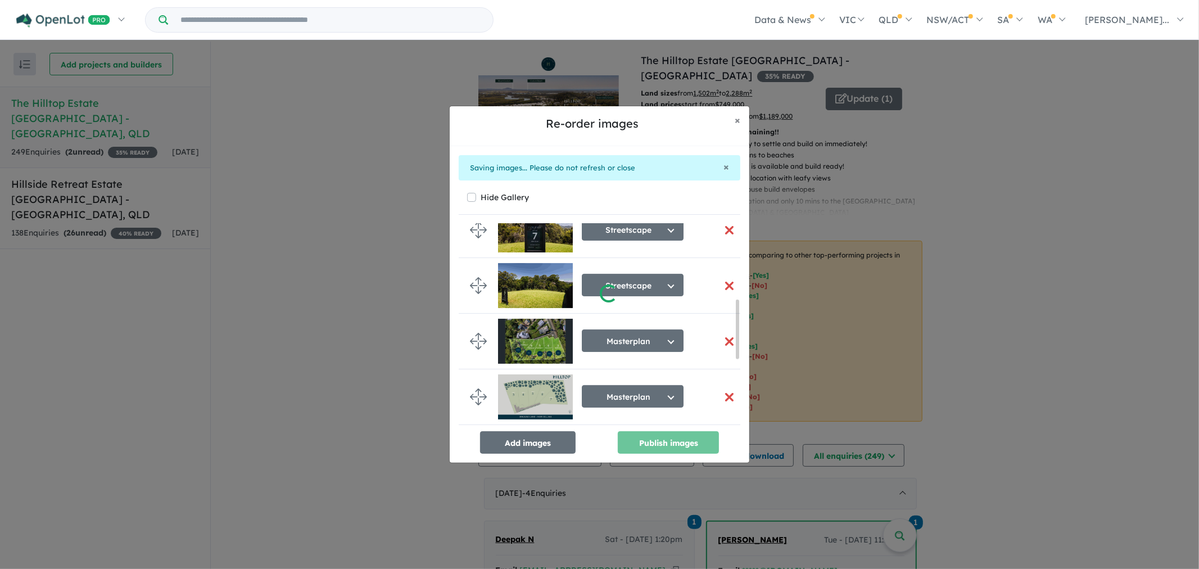
scroll to position [260, 0]
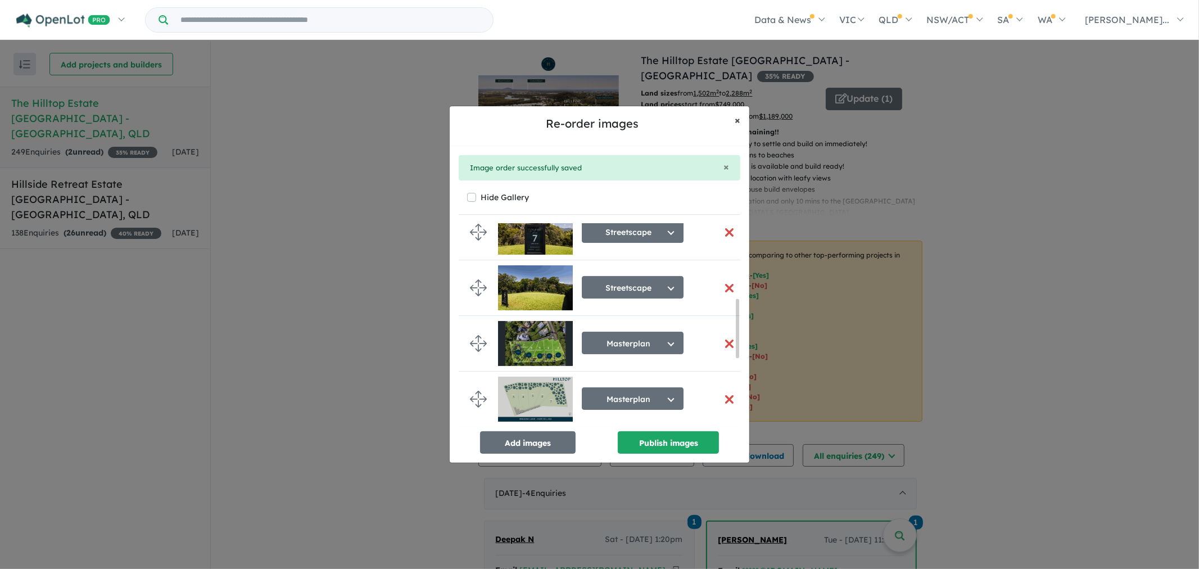
click at [735, 117] on span "×" at bounding box center [738, 120] width 6 height 13
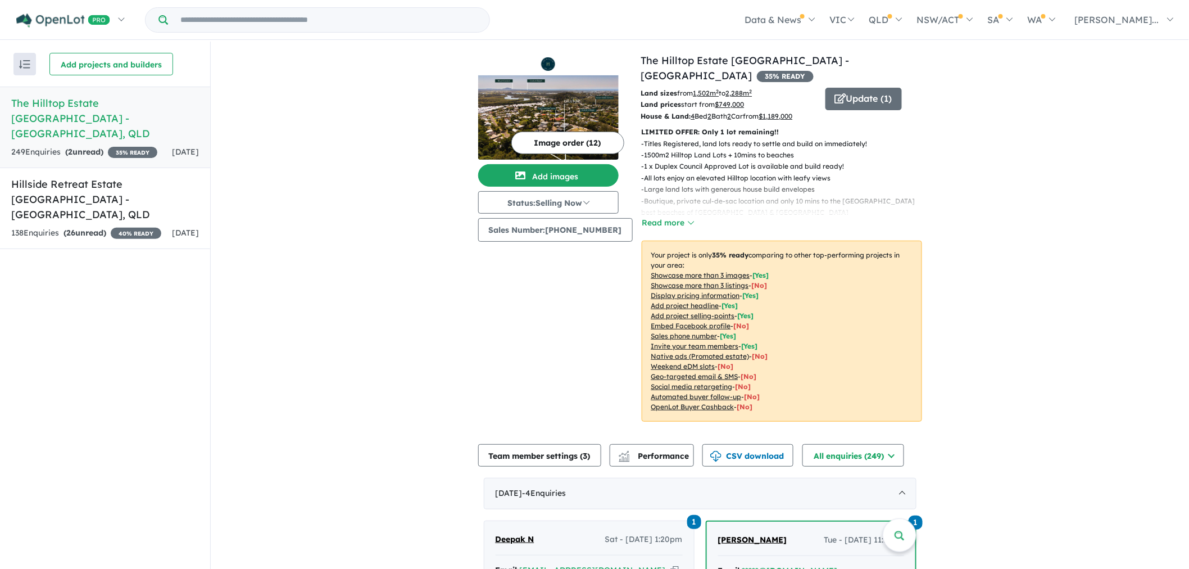
click at [553, 96] on img at bounding box center [548, 117] width 141 height 84
click at [855, 88] on button "Update ( 1 )" at bounding box center [864, 99] width 76 height 22
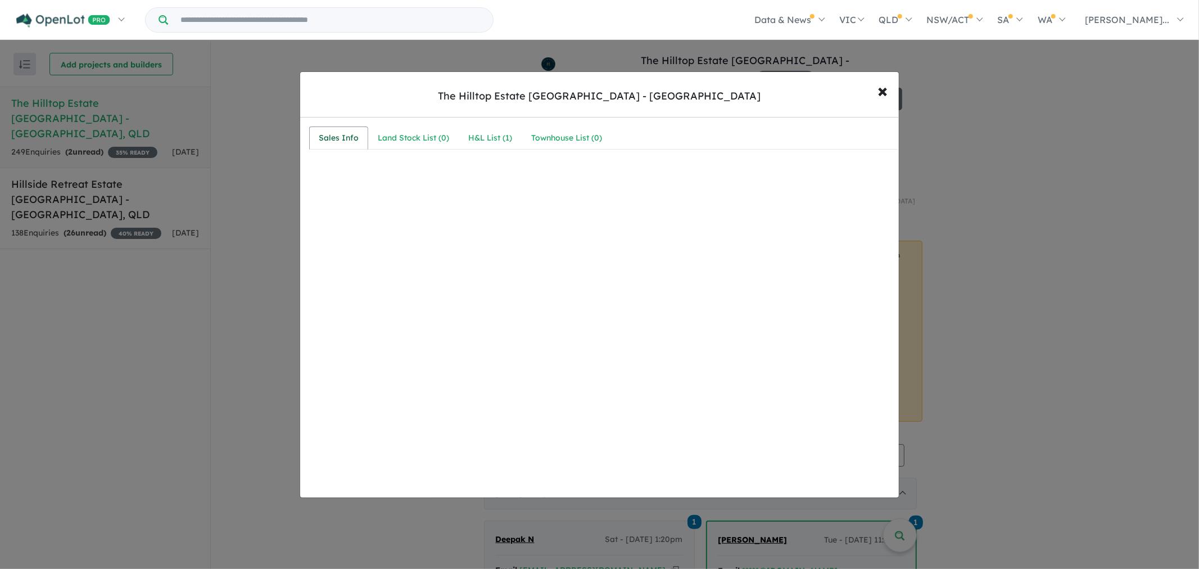
click at [345, 135] on div "Sales Info" at bounding box center [339, 138] width 40 height 13
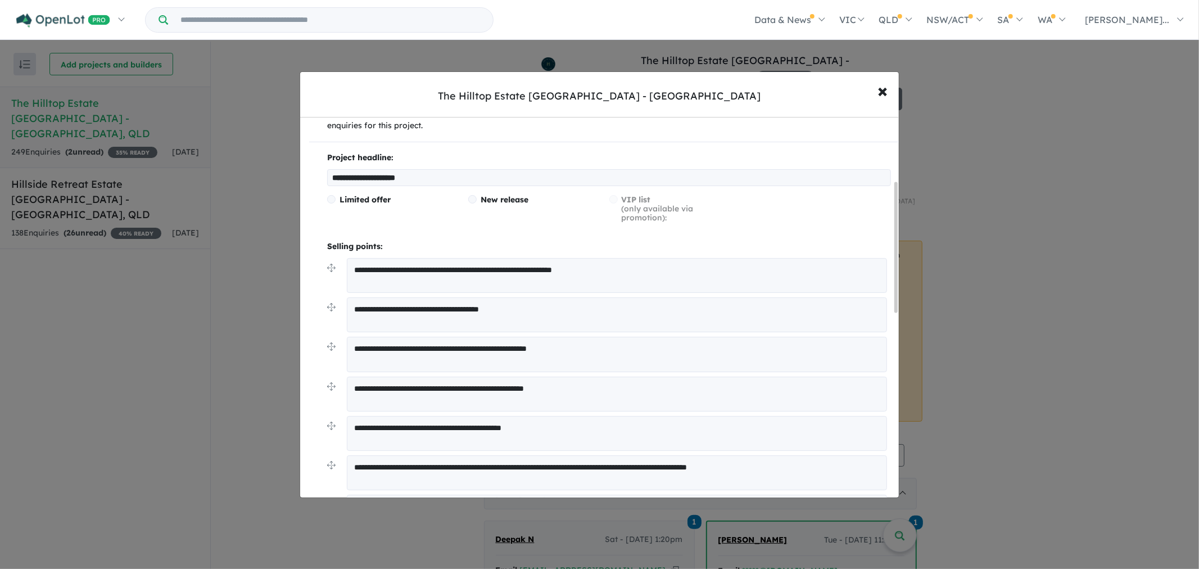
scroll to position [187, 0]
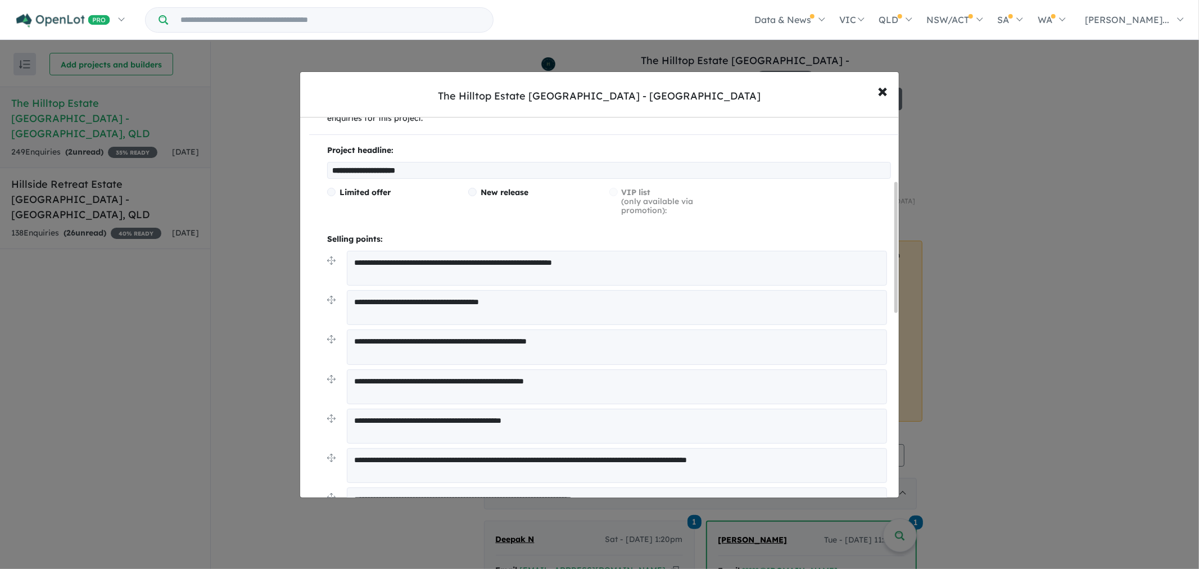
click at [423, 263] on textarea "**********" at bounding box center [617, 268] width 540 height 35
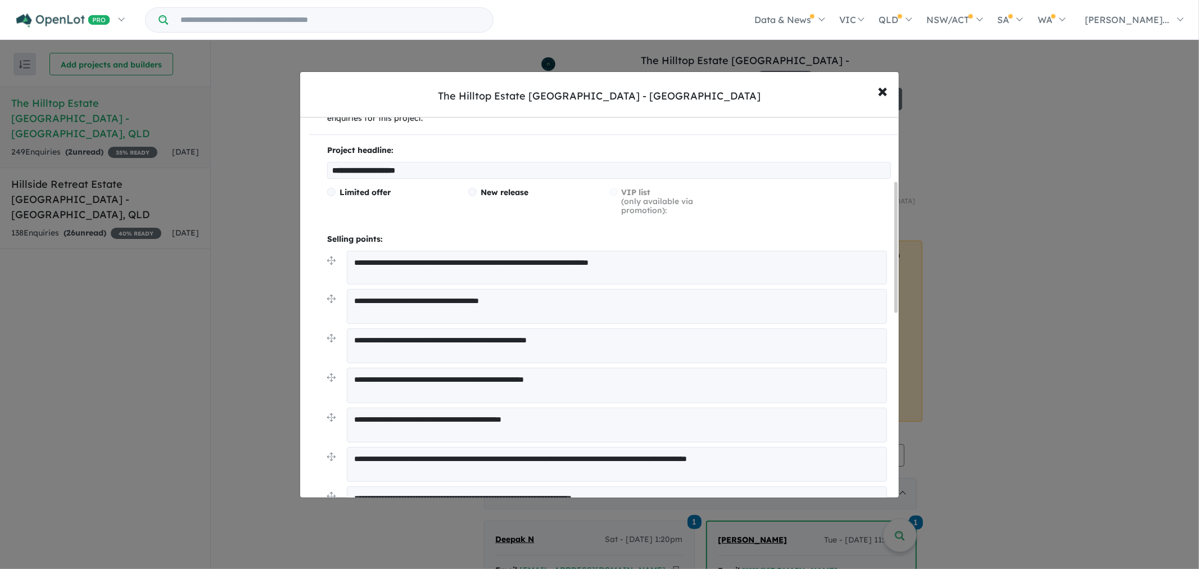
type textarea "**********"
drag, startPoint x: 461, startPoint y: 301, endPoint x: 352, endPoint y: 306, distance: 109.1
click at [352, 306] on textarea "**********" at bounding box center [617, 306] width 540 height 35
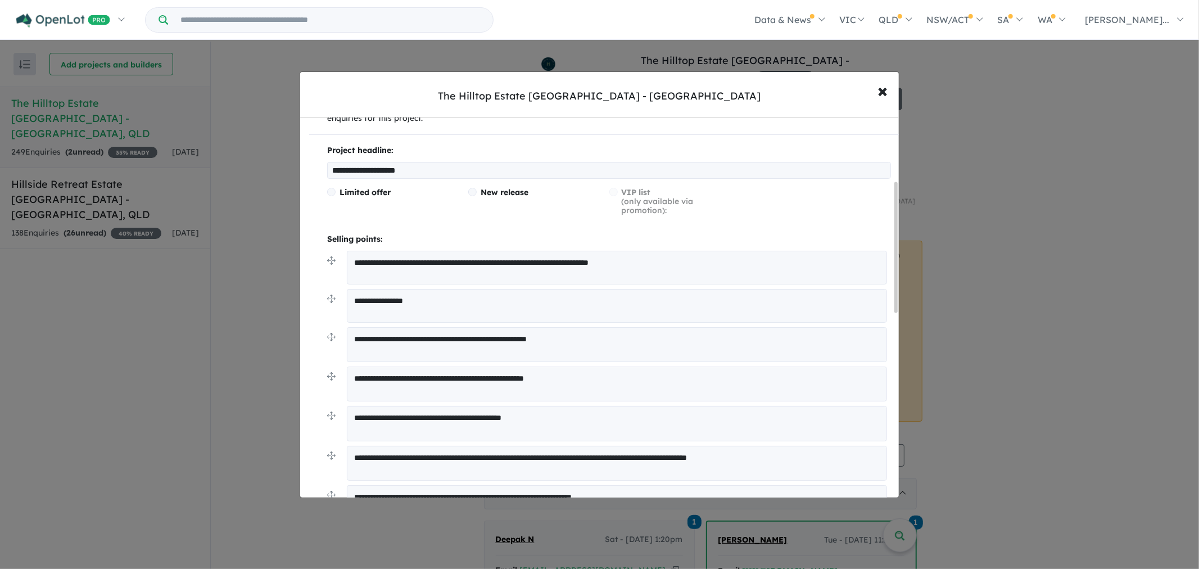
type textarea "**********"
click at [365, 340] on textarea "**********" at bounding box center [617, 344] width 540 height 35
click at [368, 341] on textarea "**********" at bounding box center [617, 344] width 540 height 35
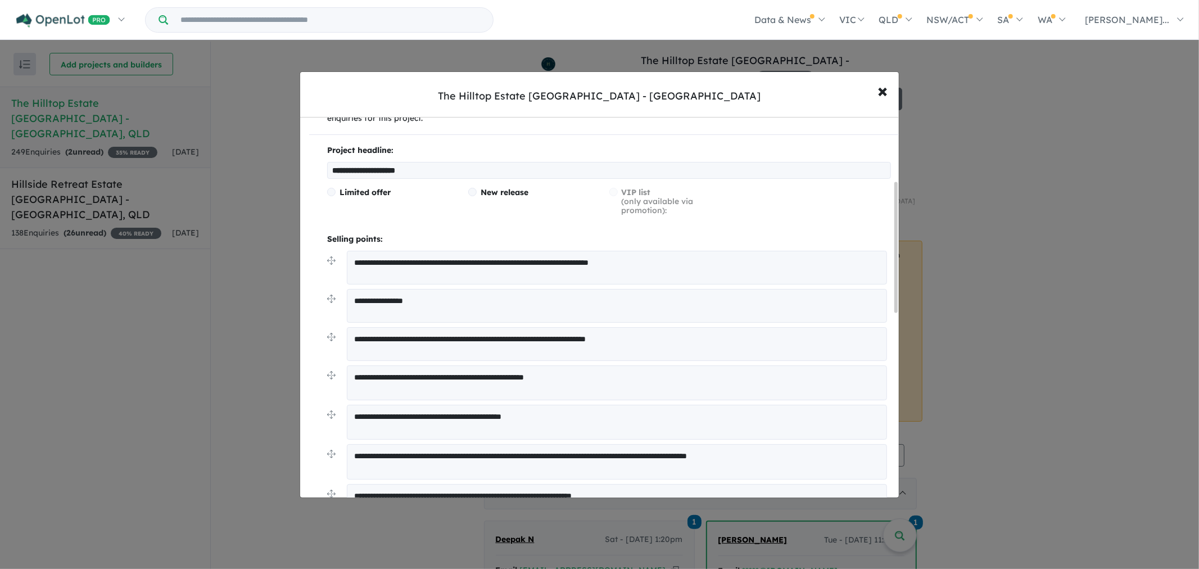
click at [553, 338] on textarea "**********" at bounding box center [617, 344] width 540 height 34
click at [517, 340] on textarea "**********" at bounding box center [617, 344] width 540 height 34
drag, startPoint x: 699, startPoint y: 338, endPoint x: 495, endPoint y: 350, distance: 203.8
click at [544, 345] on textarea "**********" at bounding box center [617, 344] width 540 height 34
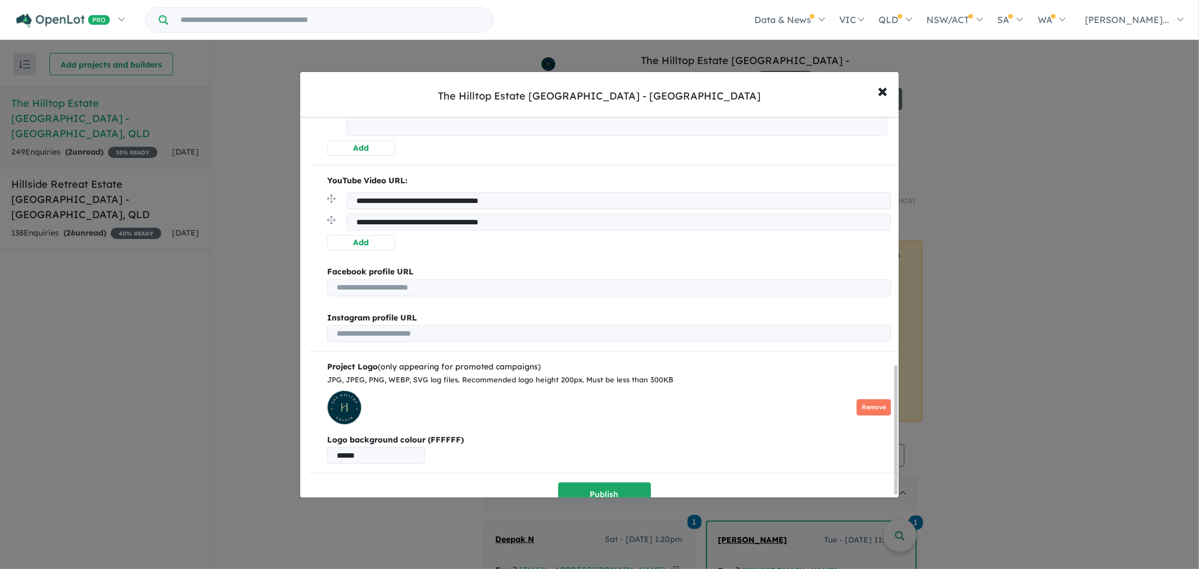
scroll to position [744, 0]
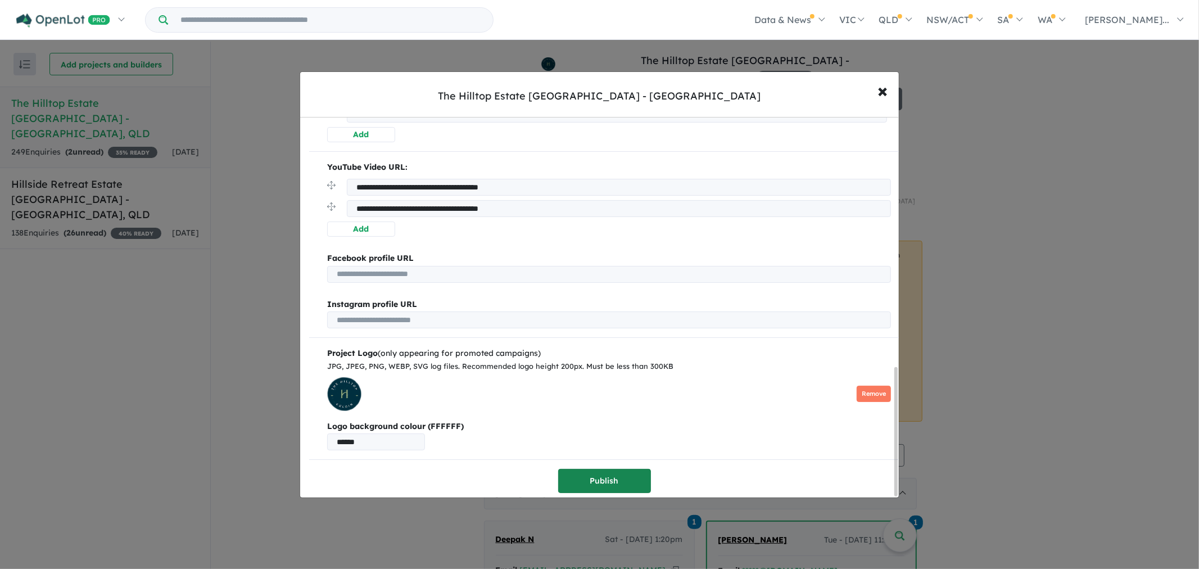
type textarea "**********"
click at [609, 478] on button "Publish" at bounding box center [604, 481] width 93 height 24
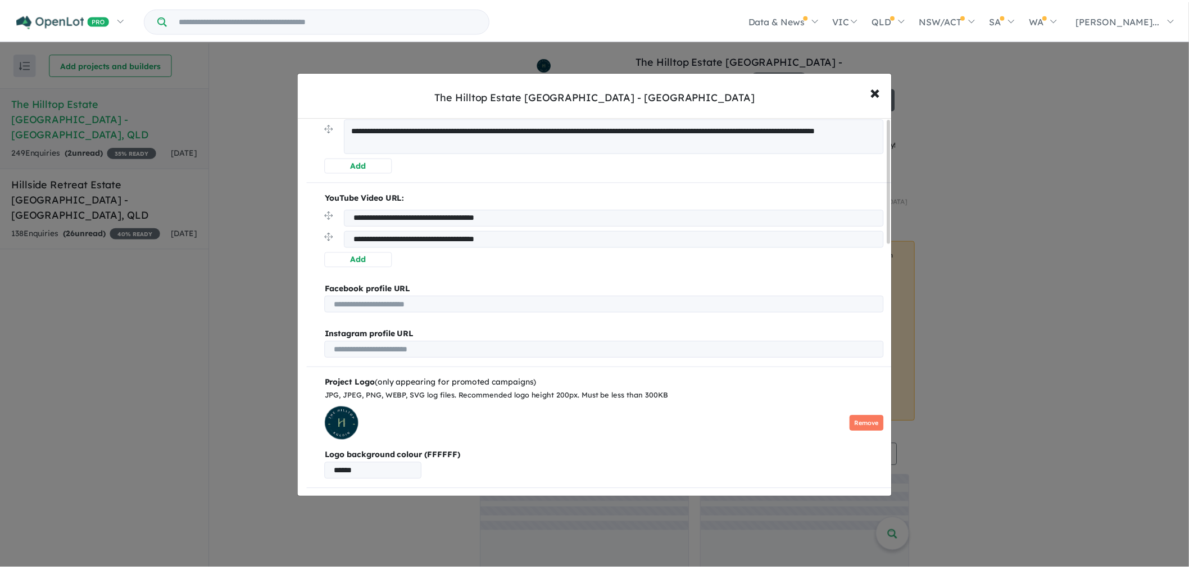
scroll to position [0, 0]
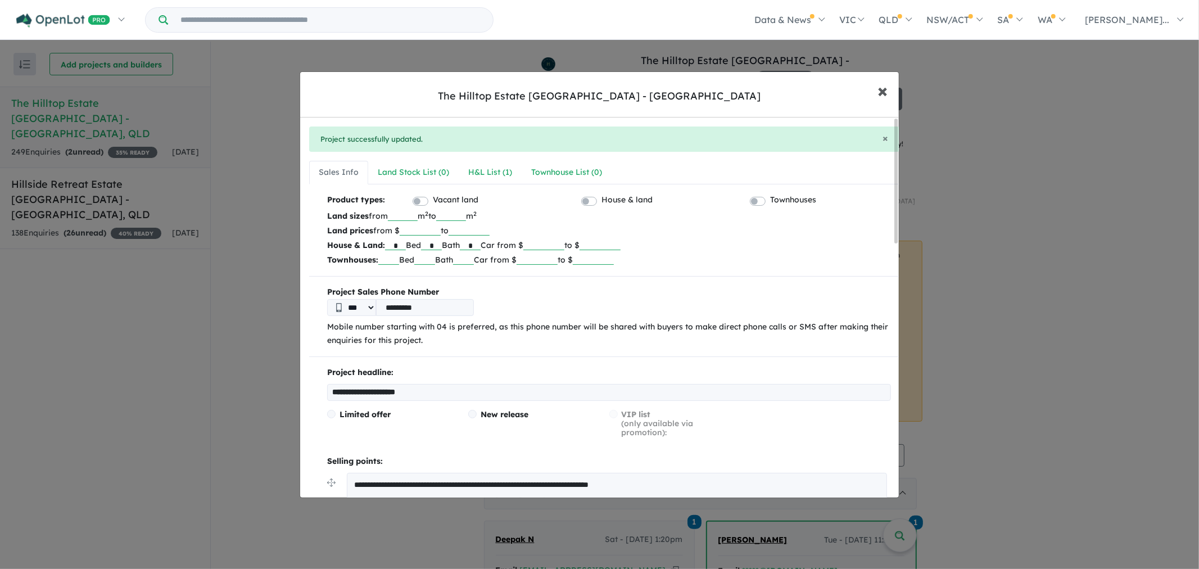
click at [884, 89] on span "×" at bounding box center [882, 90] width 10 height 24
